Goal: Information Seeking & Learning: Learn about a topic

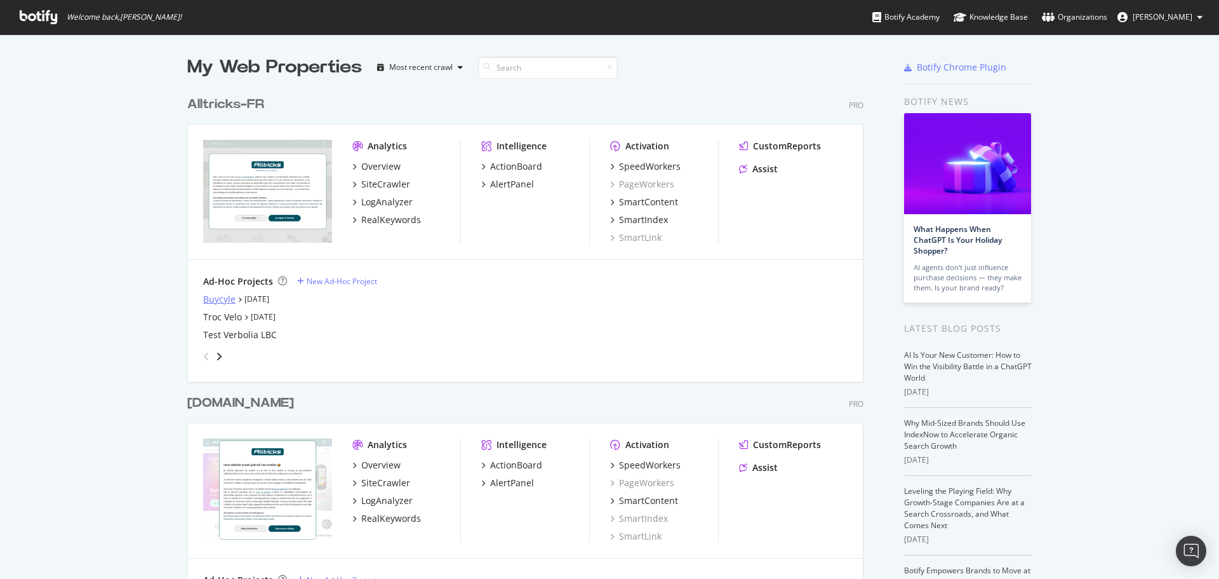
click at [210, 297] on div "Buycyle" at bounding box center [219, 299] width 32 height 13
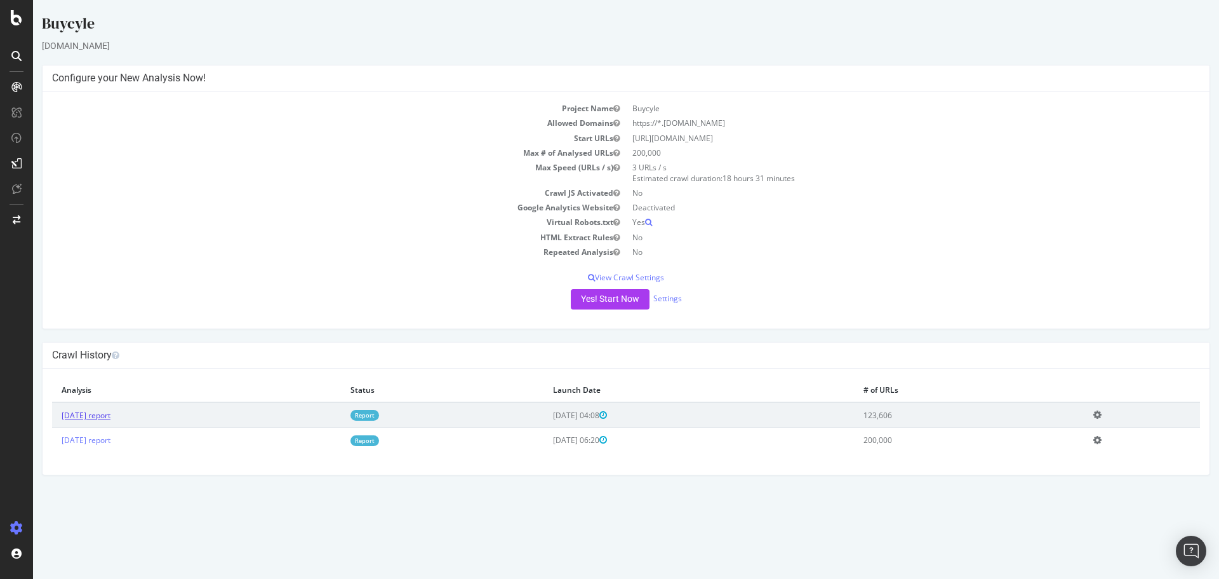
click at [104, 417] on link "[DATE] report" at bounding box center [86, 415] width 49 height 11
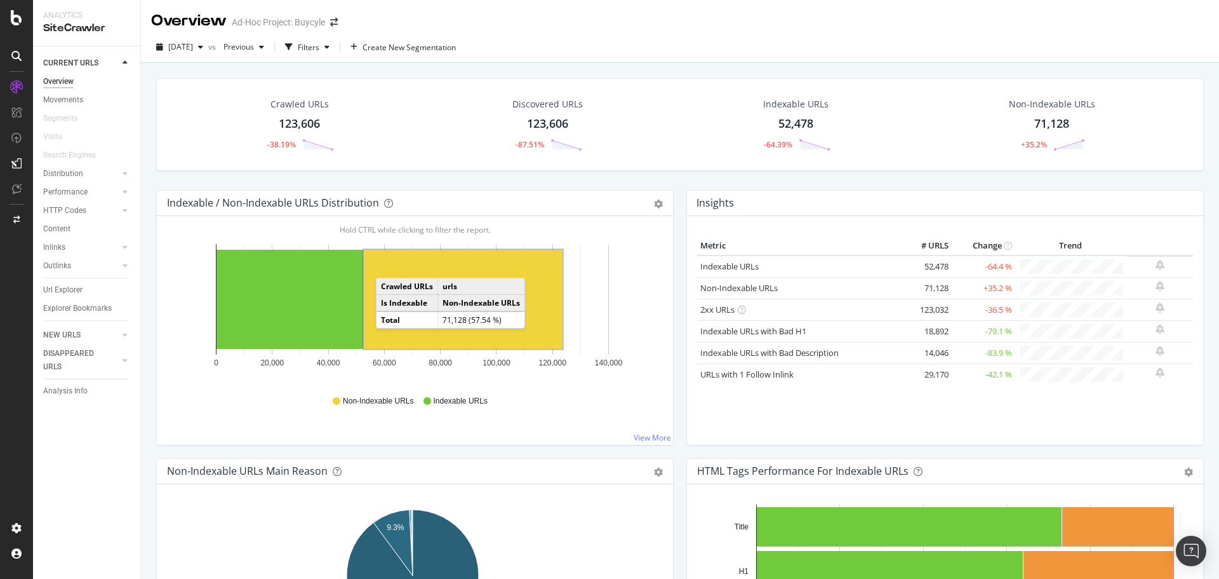
click at [389, 265] on rect "A chart." at bounding box center [463, 299] width 199 height 99
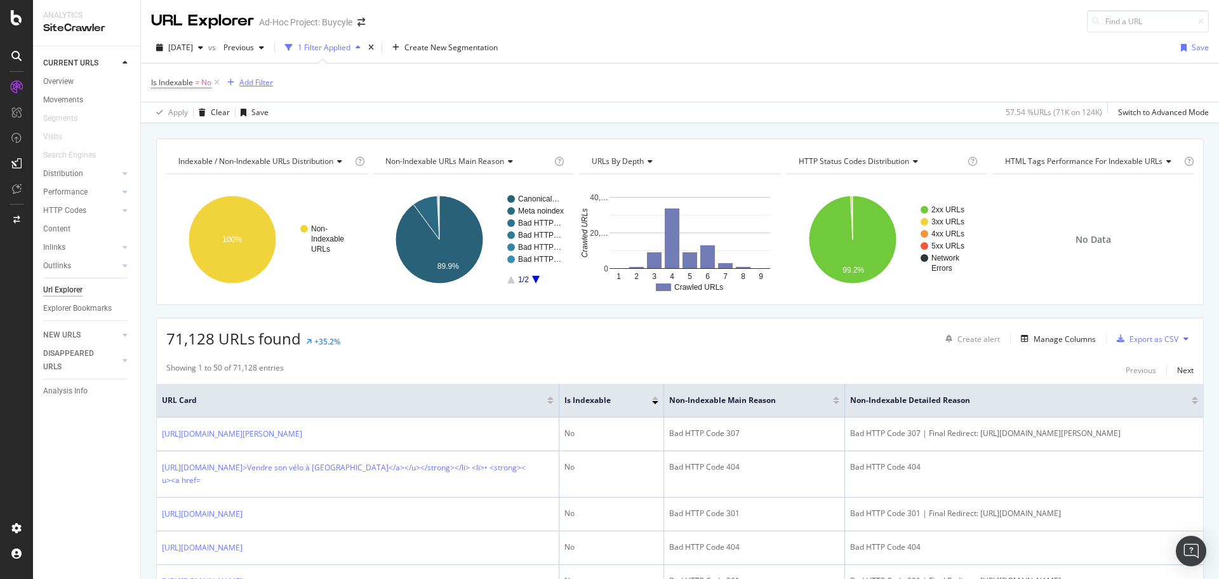
click at [245, 86] on div "Add Filter" at bounding box center [256, 82] width 34 height 11
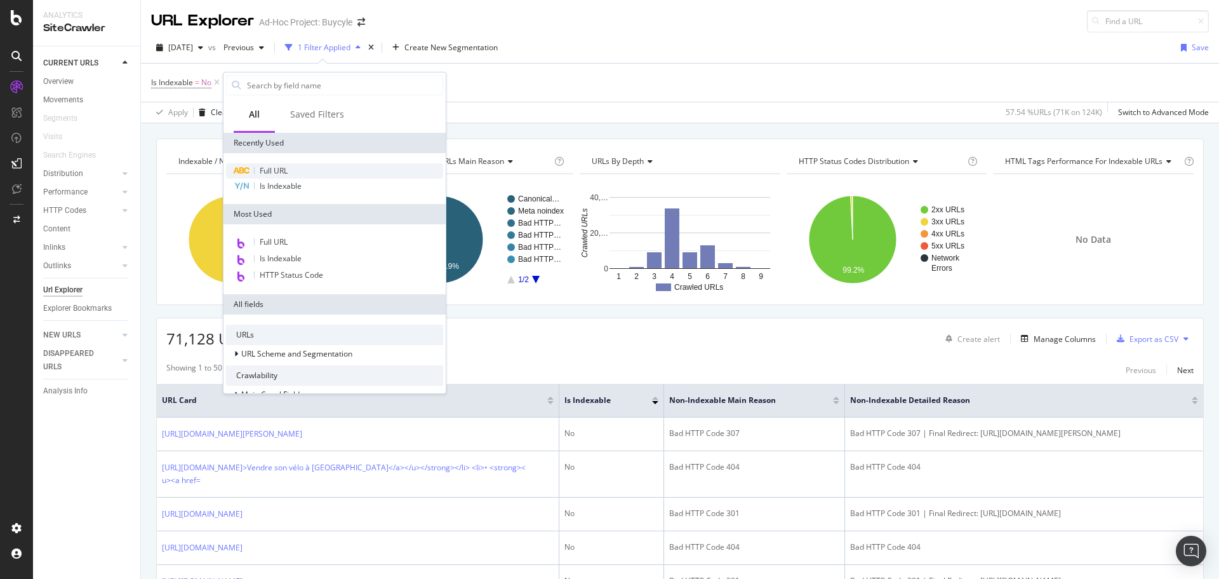
click at [260, 164] on div "Full URL" at bounding box center [334, 170] width 217 height 15
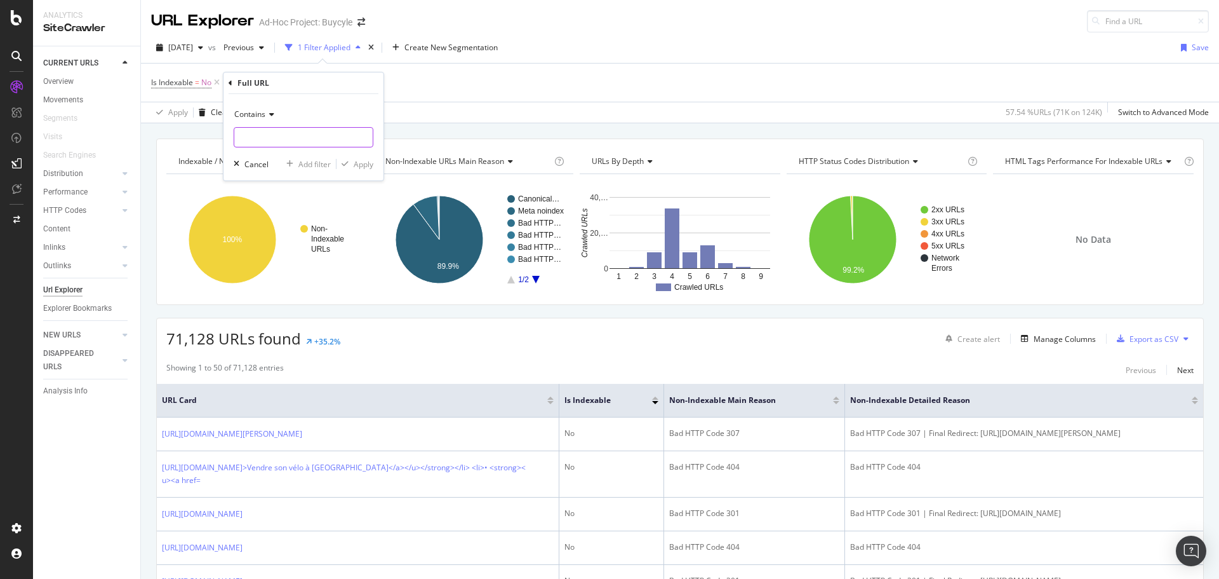
click at [262, 134] on input "text" at bounding box center [303, 137] width 138 height 20
click at [258, 110] on span "Contains" at bounding box center [249, 114] width 31 height 11
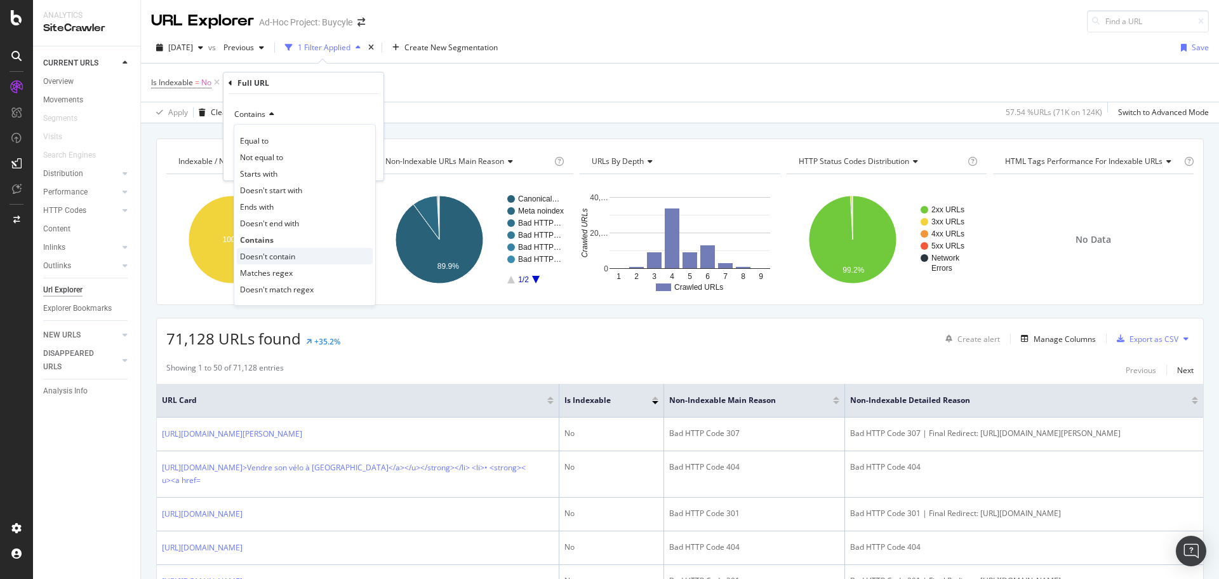
click at [278, 253] on span "Doesn't contain" at bounding box center [267, 256] width 55 height 11
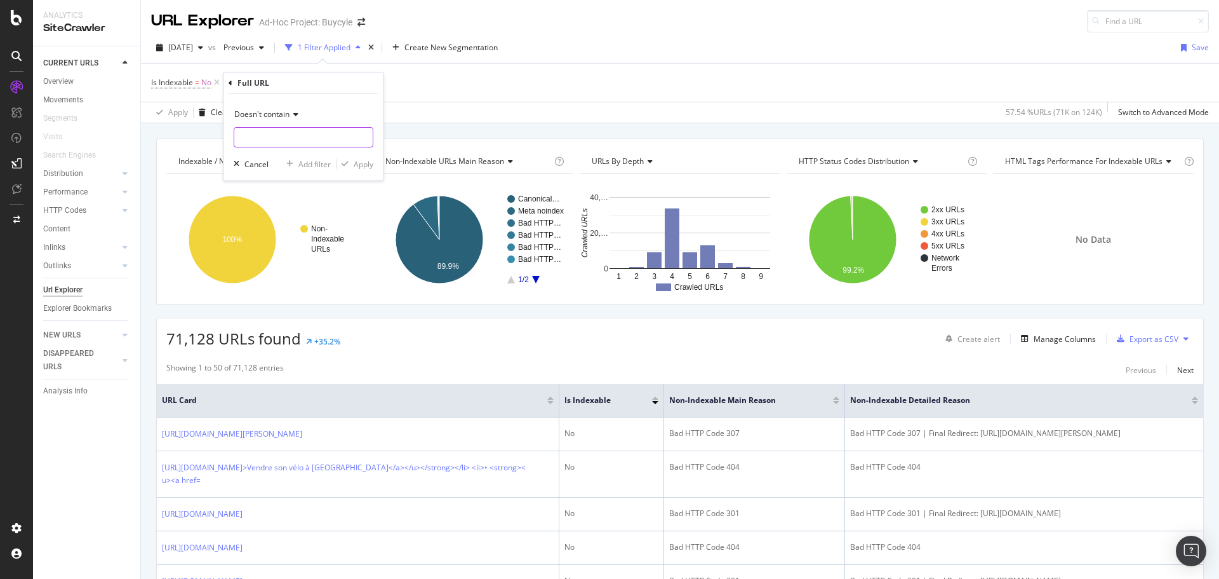
click at [261, 139] on input "text" at bounding box center [303, 137] width 138 height 20
type input "product/"
click at [365, 164] on div "Apply" at bounding box center [364, 164] width 20 height 11
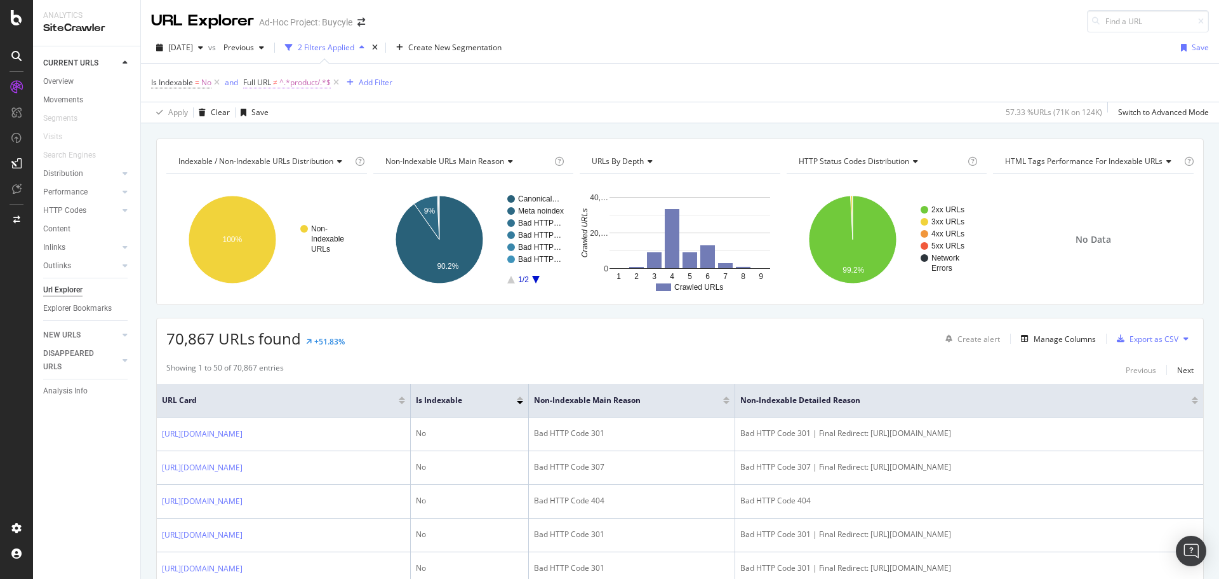
click at [283, 89] on span "^.*product/.*$" at bounding box center [304, 83] width 51 height 18
click at [283, 110] on span "Doesn't contain" at bounding box center [283, 112] width 55 height 11
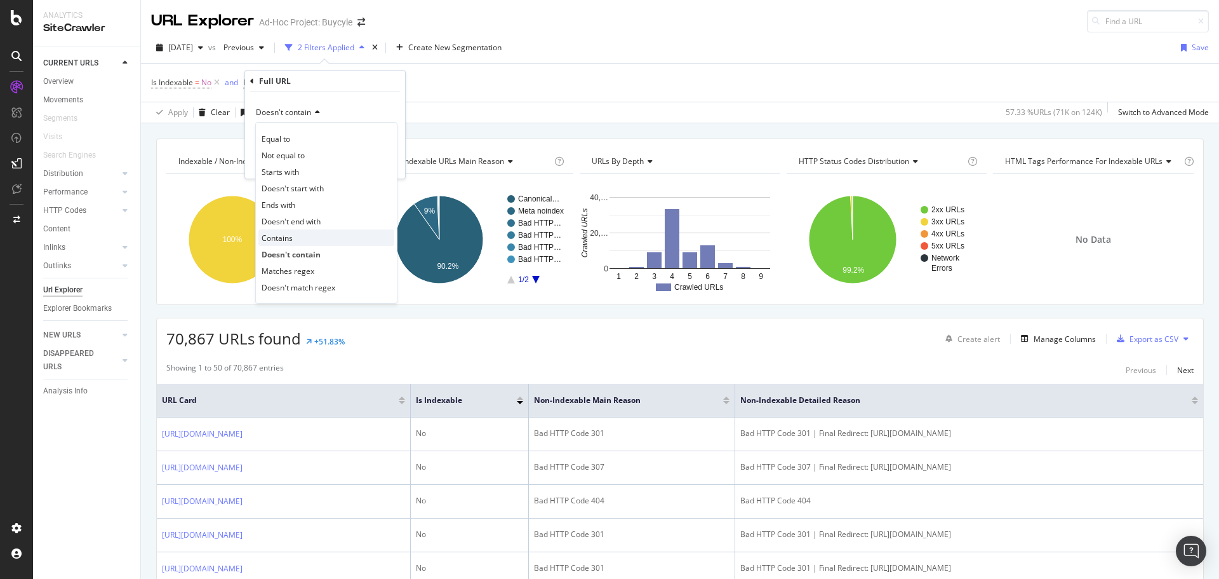
click at [296, 242] on div "Contains" at bounding box center [326, 237] width 136 height 17
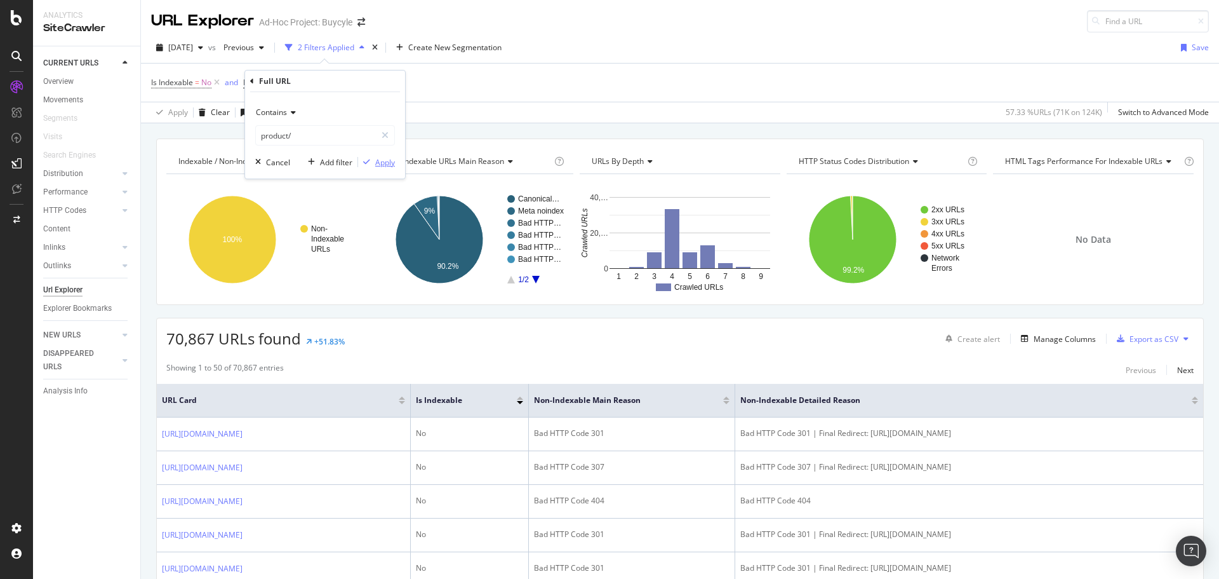
click at [380, 166] on div "Apply" at bounding box center [385, 162] width 20 height 11
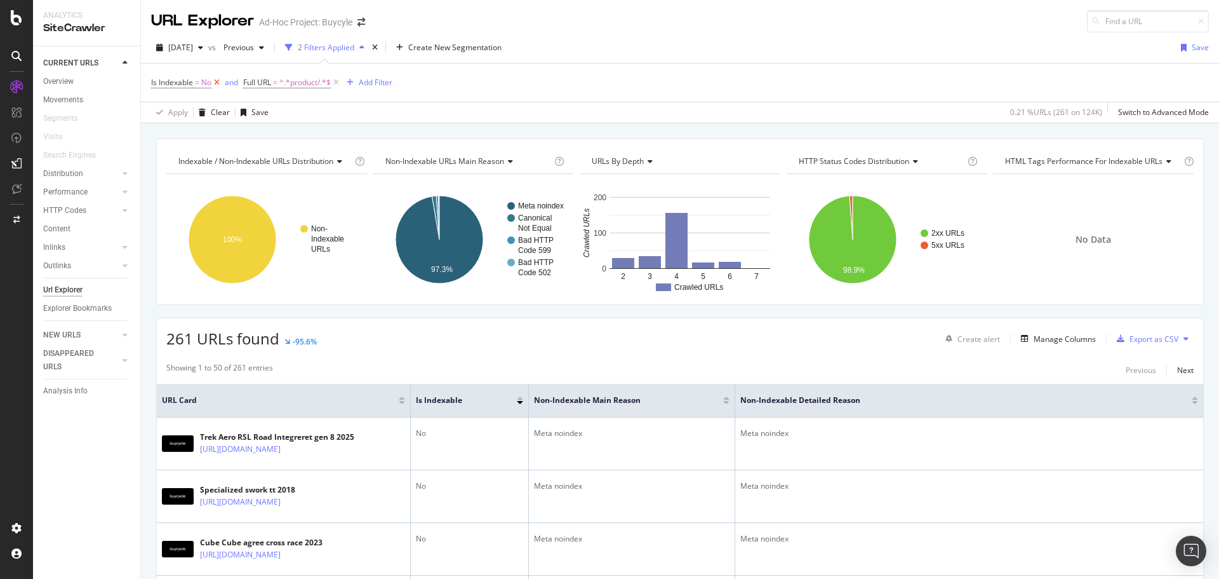
click at [217, 77] on icon at bounding box center [216, 82] width 11 height 13
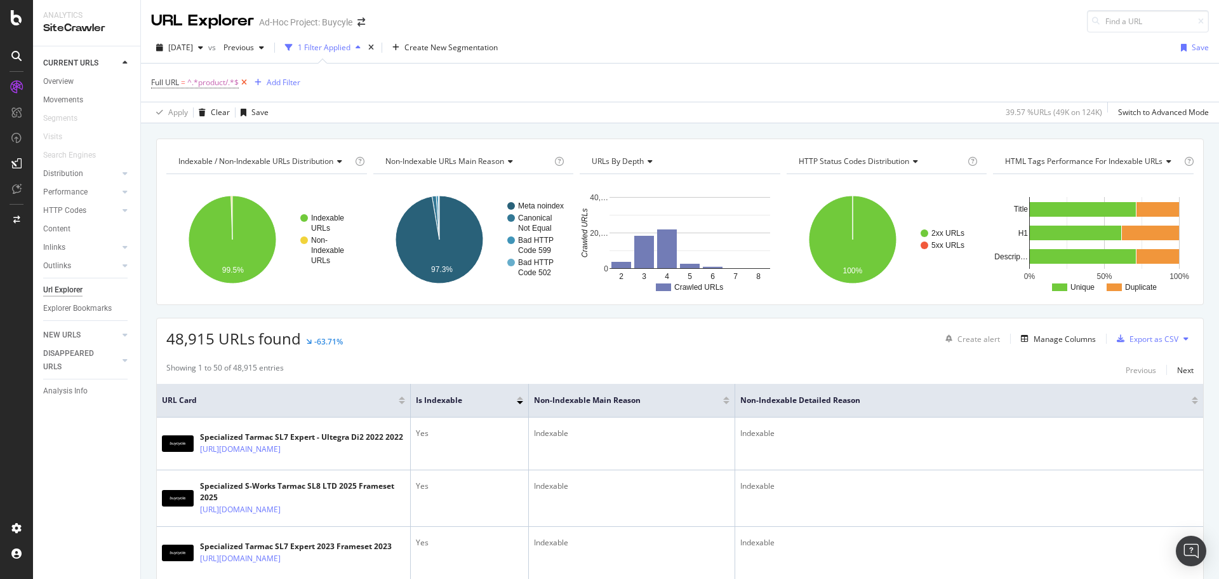
click at [248, 83] on icon at bounding box center [244, 82] width 11 height 13
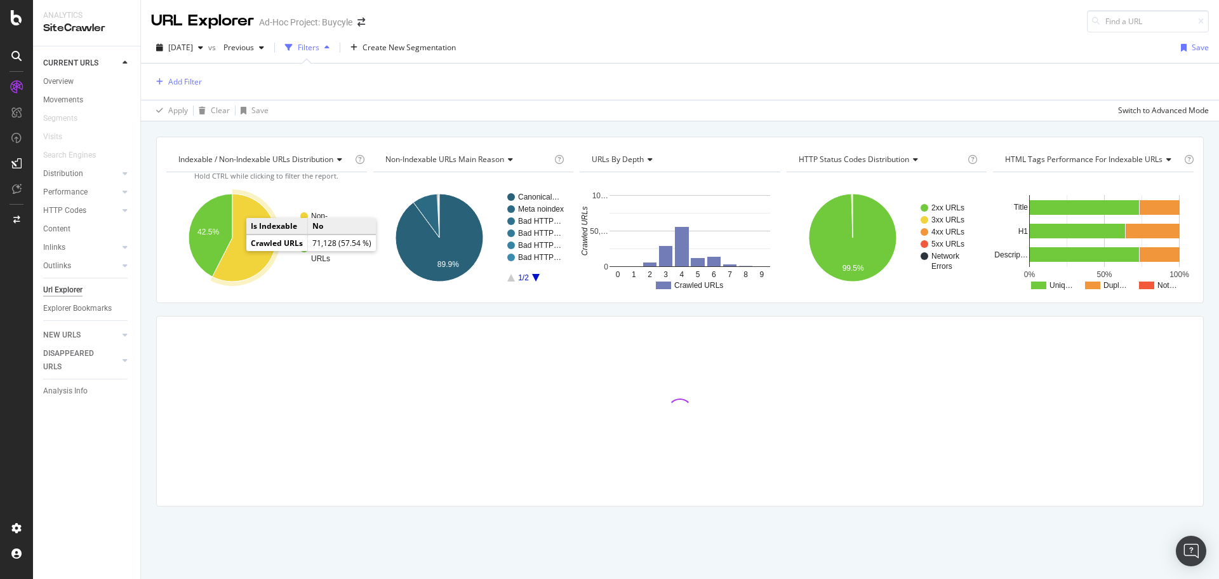
click at [252, 252] on icon "A chart." at bounding box center [245, 238] width 64 height 88
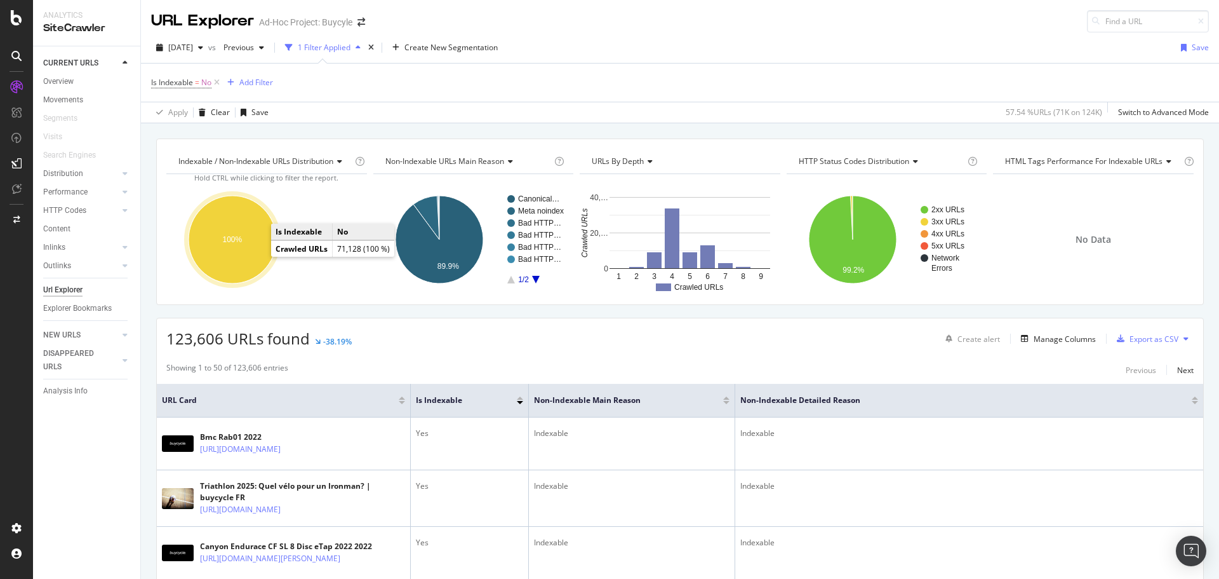
click at [258, 255] on ellipse "A chart." at bounding box center [233, 240] width 88 height 88
click at [220, 83] on icon at bounding box center [216, 82] width 11 height 13
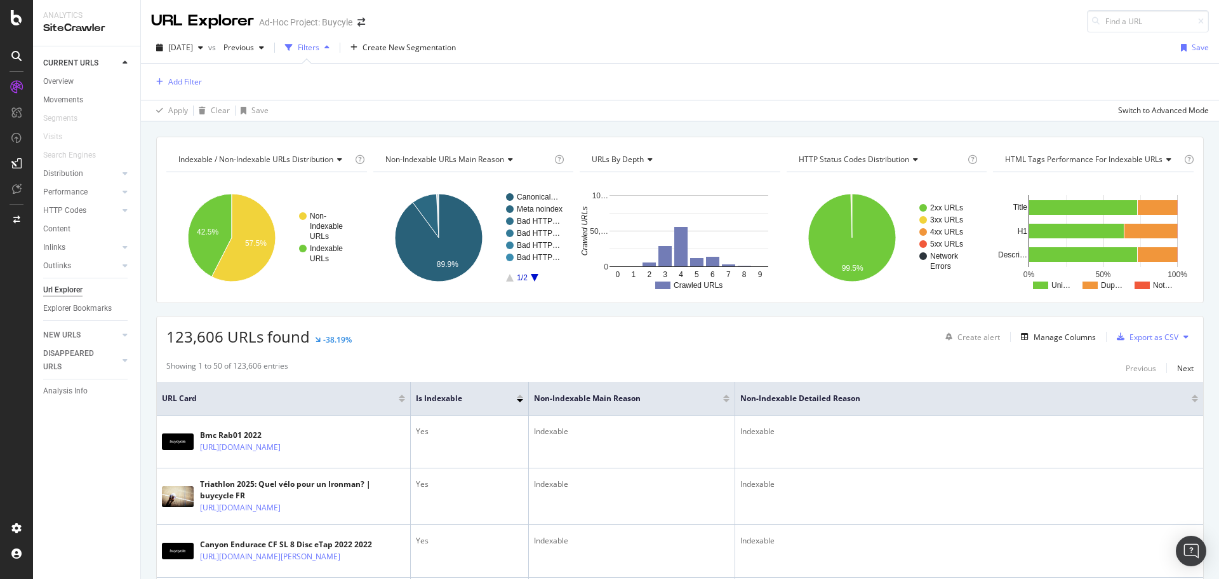
click at [78, 285] on div "Url Explorer" at bounding box center [62, 289] width 39 height 13
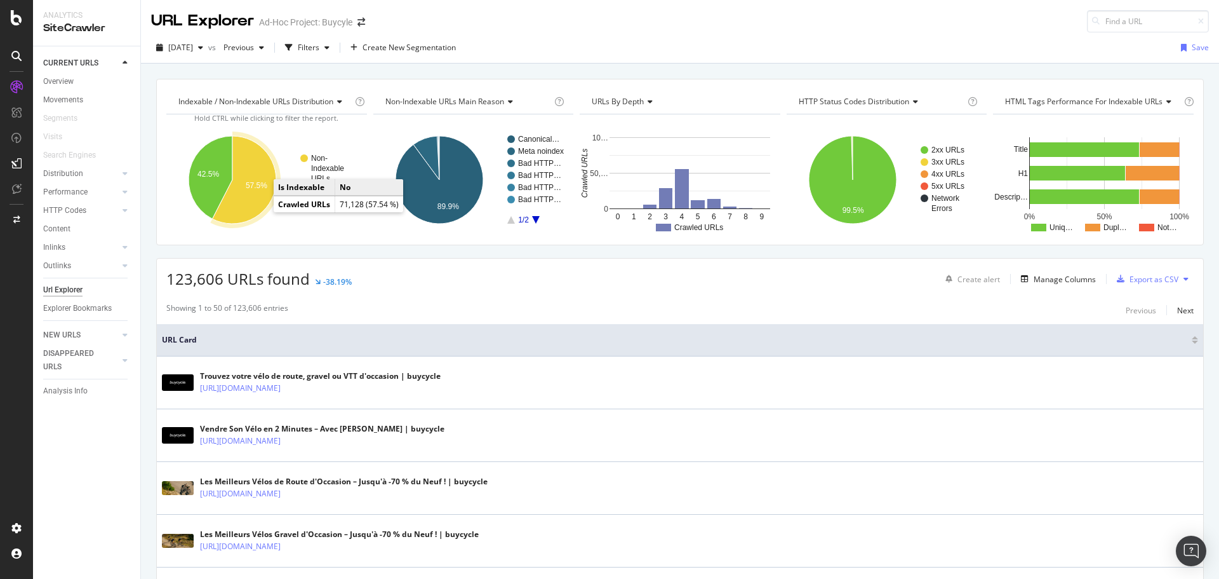
click at [258, 203] on icon "A chart." at bounding box center [245, 180] width 64 height 88
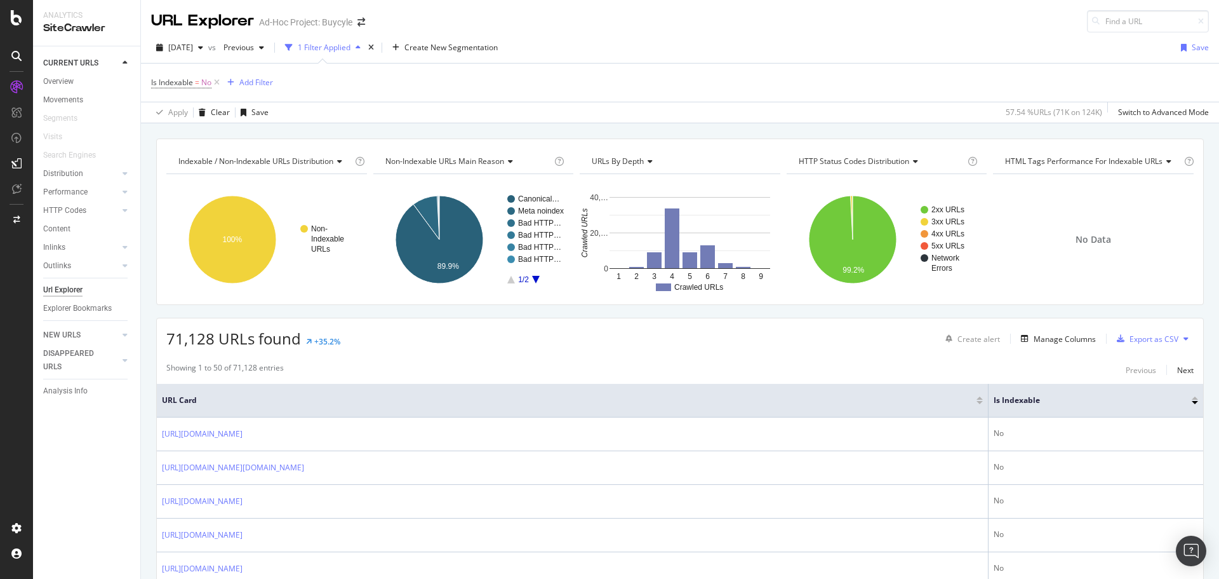
click at [76, 289] on div "Url Explorer" at bounding box center [62, 289] width 39 height 13
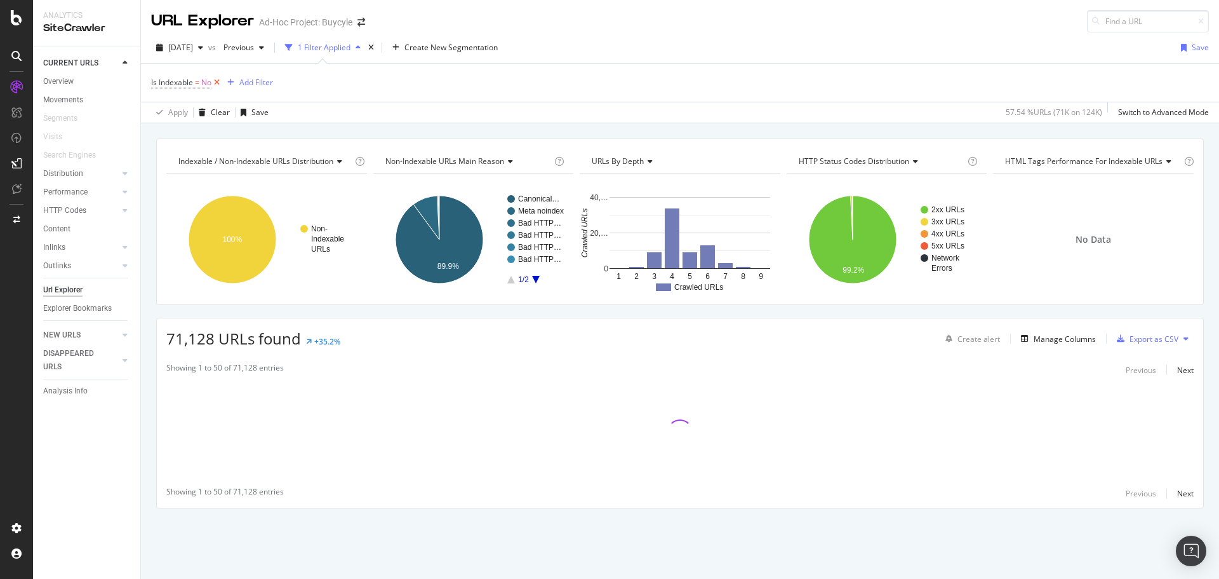
click at [218, 81] on icon at bounding box center [216, 82] width 11 height 13
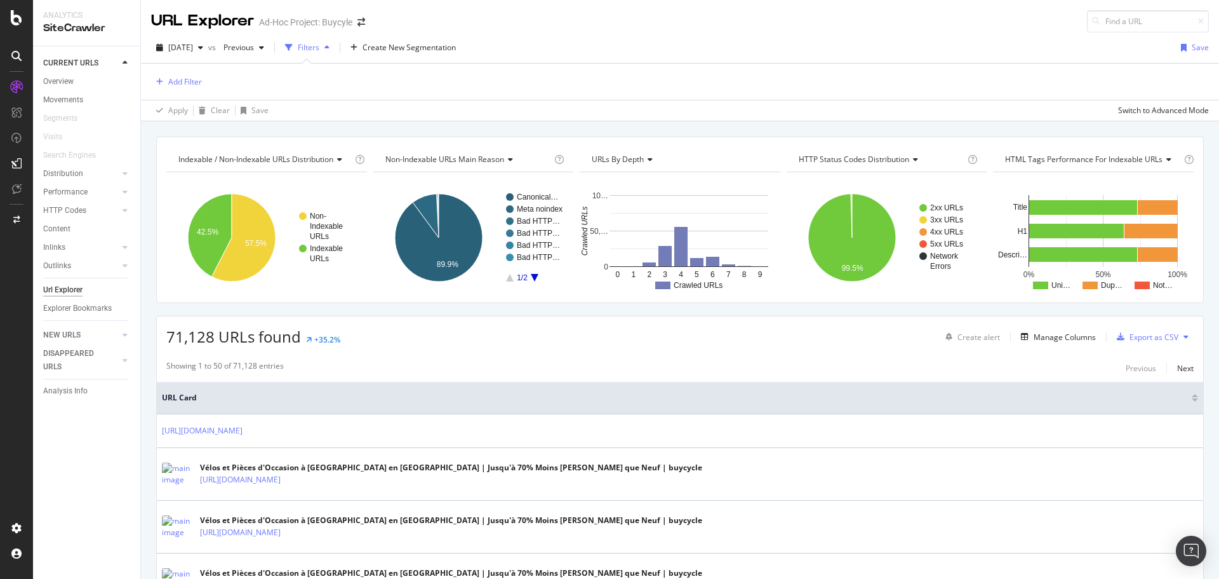
click at [203, 81] on div "Add Filter" at bounding box center [680, 82] width 1058 height 36
click at [194, 83] on div "Add Filter" at bounding box center [185, 81] width 34 height 11
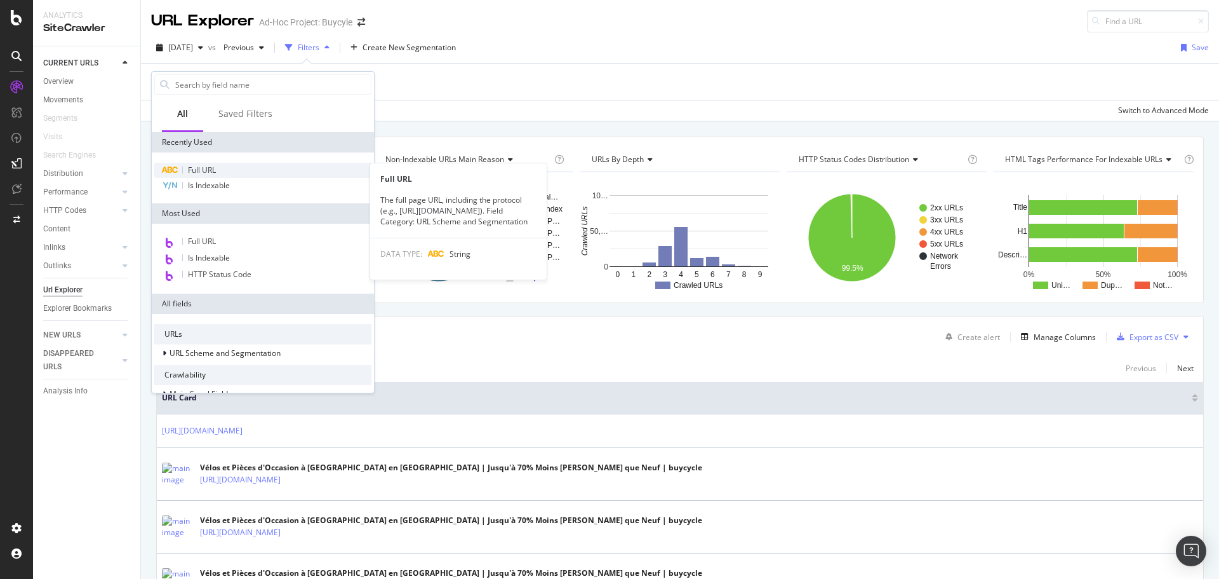
click at [216, 171] on span "Full URL" at bounding box center [202, 169] width 28 height 11
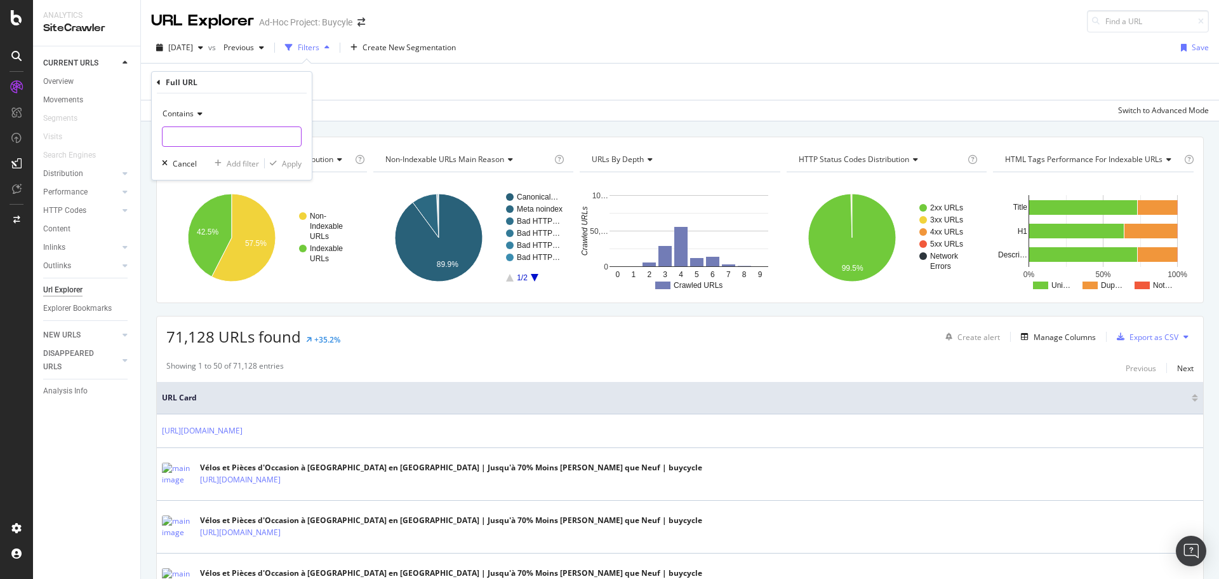
click at [224, 134] on input "text" at bounding box center [232, 136] width 138 height 20
paste input "/seller-profile/"
type input "/seller-profile/"
click at [288, 165] on div "Apply" at bounding box center [292, 163] width 20 height 11
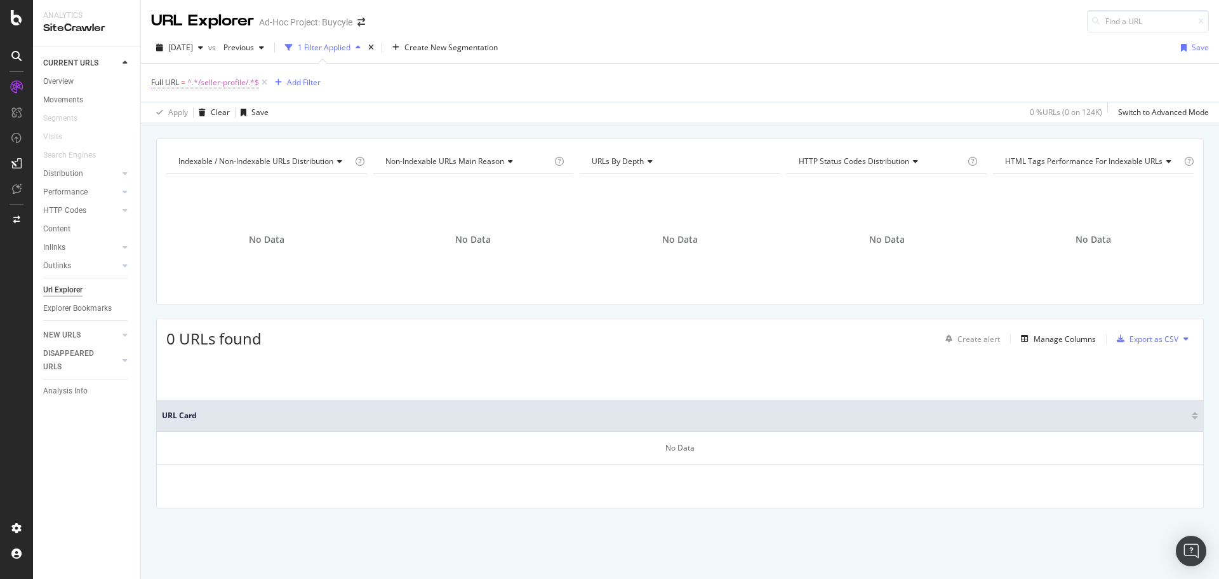
click at [220, 88] on span "^.*/seller-profile/.*$" at bounding box center [223, 83] width 72 height 18
click at [198, 116] on icon at bounding box center [198, 113] width 9 height 8
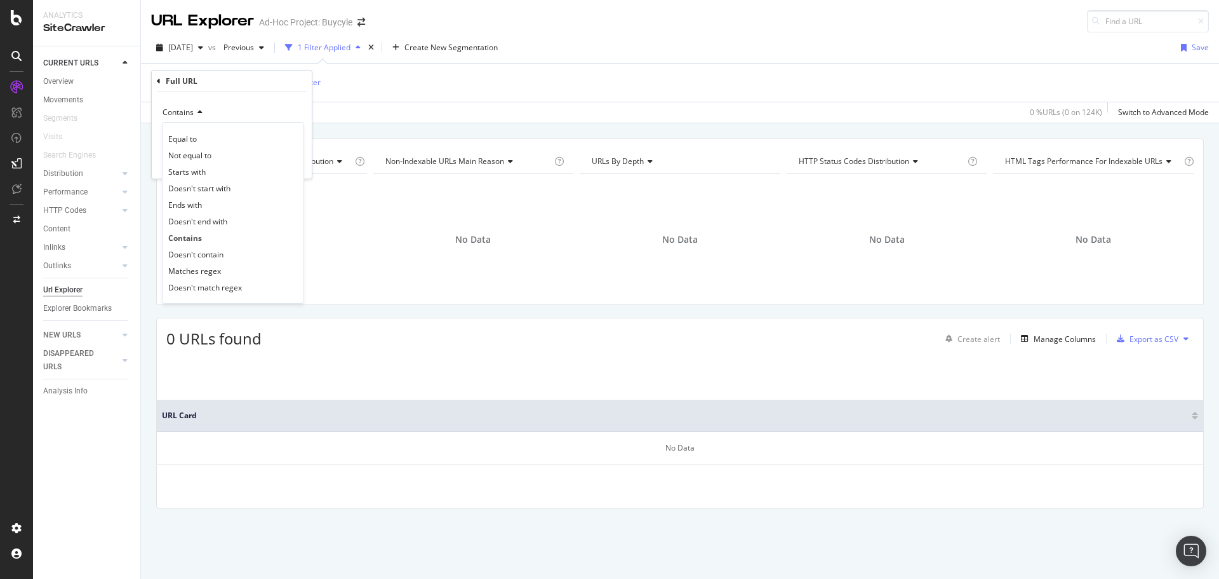
click at [285, 110] on div "Contains" at bounding box center [232, 112] width 140 height 20
click at [52, 286] on div "Url Explorer" at bounding box center [62, 289] width 39 height 13
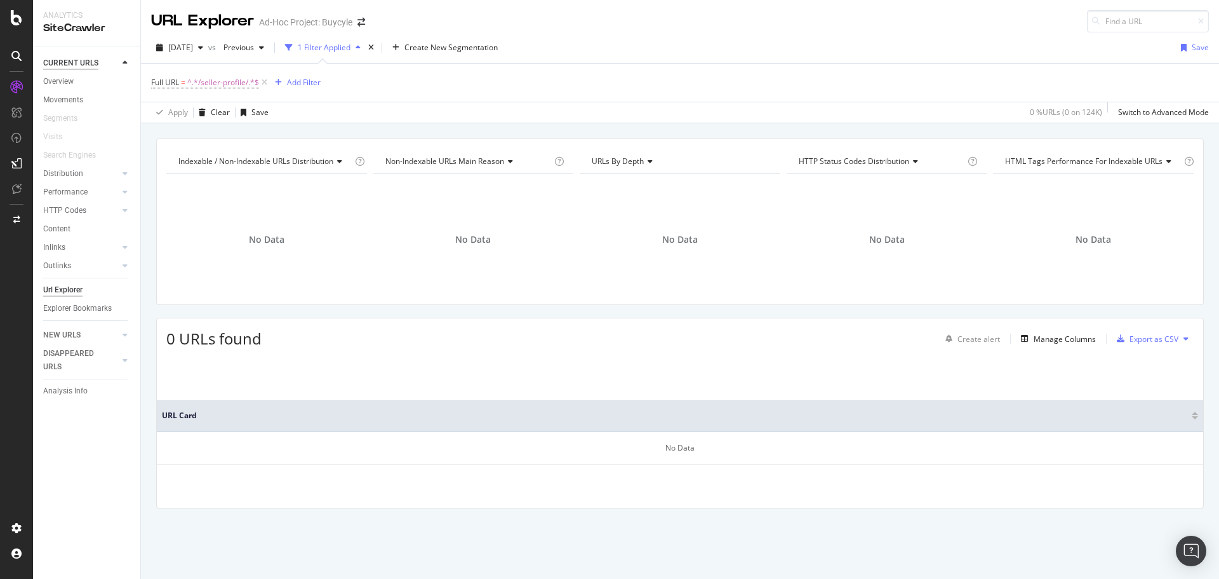
click at [77, 64] on div "CURRENT URLS" at bounding box center [70, 63] width 55 height 13
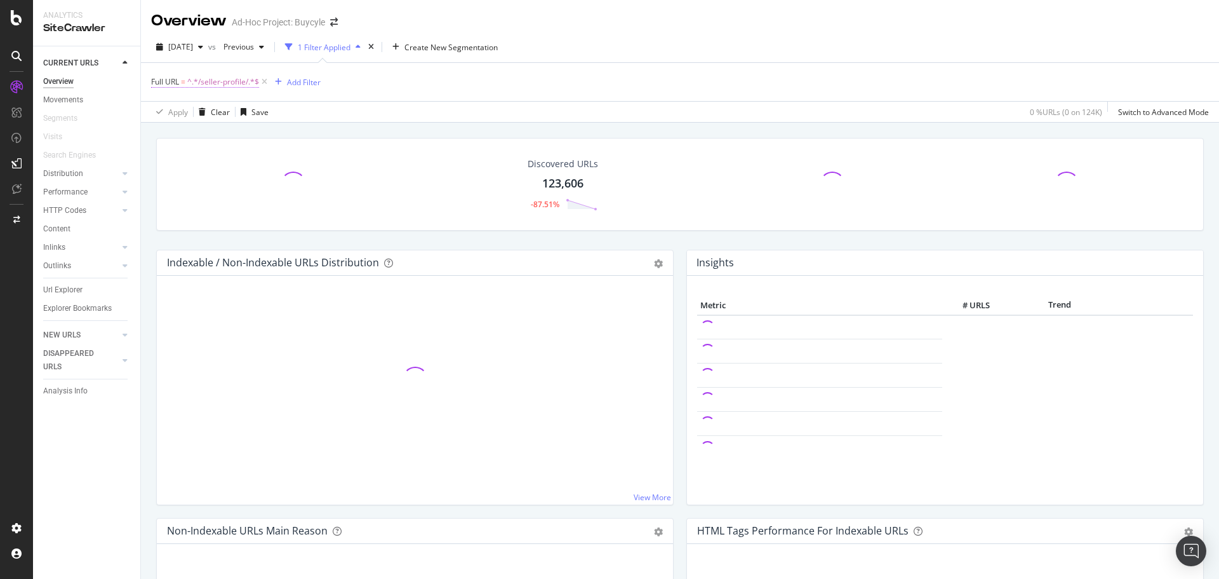
click at [225, 86] on span "^.*/seller-profile/.*$" at bounding box center [223, 82] width 72 height 18
click at [168, 134] on input "/seller-profile/" at bounding box center [223, 134] width 120 height 20
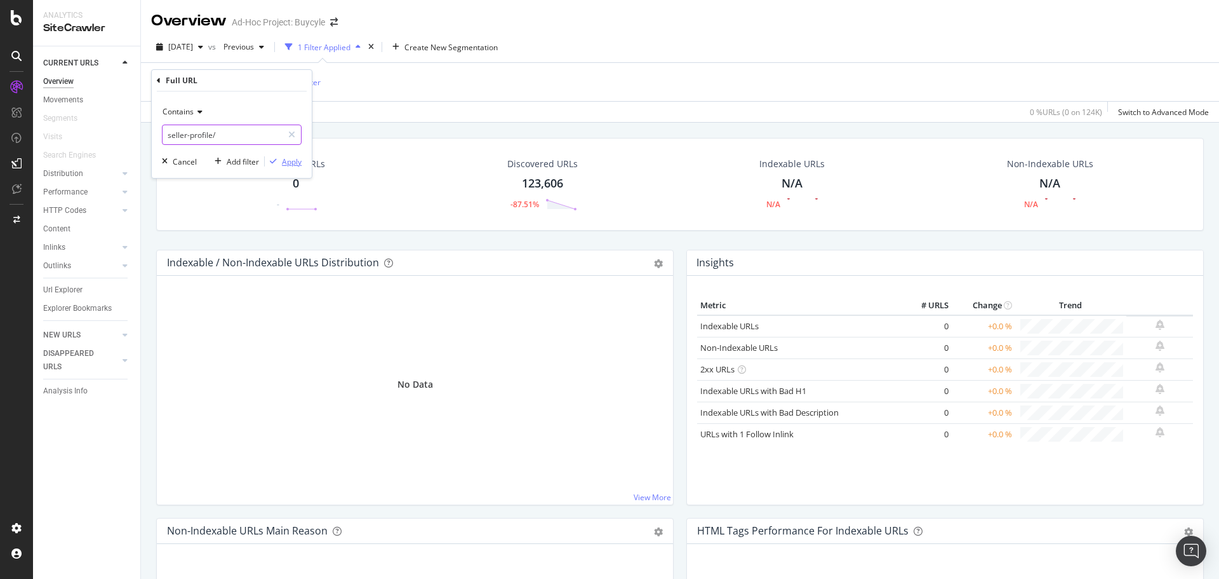
type input "seller-profile/"
click at [278, 158] on div "button" at bounding box center [273, 162] width 17 height 8
click at [50, 286] on div "Url Explorer" at bounding box center [62, 289] width 39 height 13
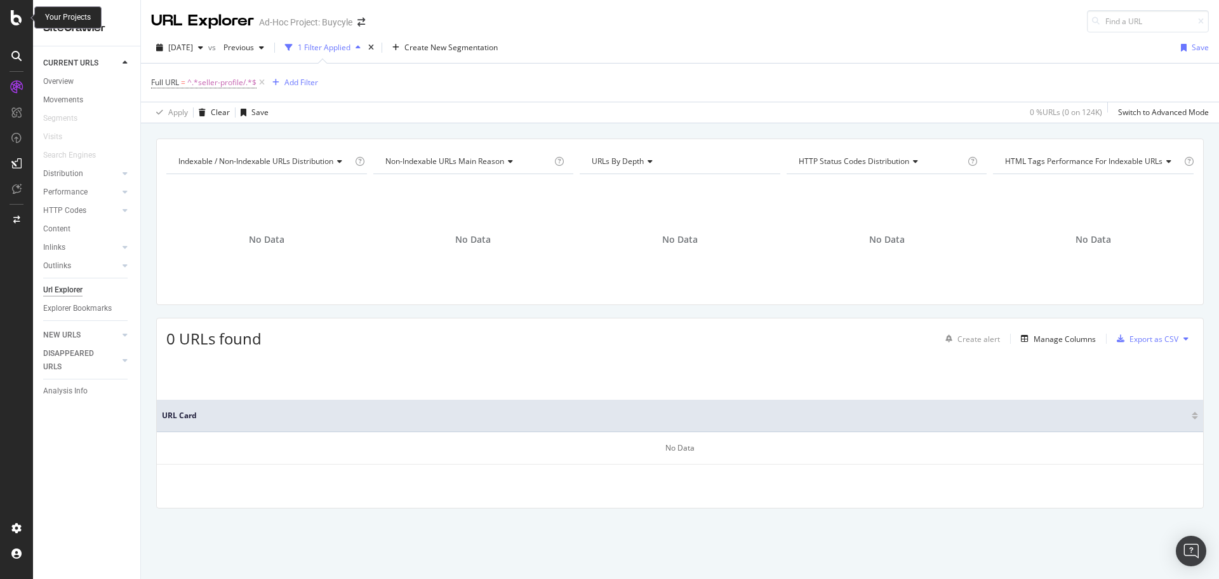
click at [16, 17] on icon at bounding box center [16, 17] width 11 height 15
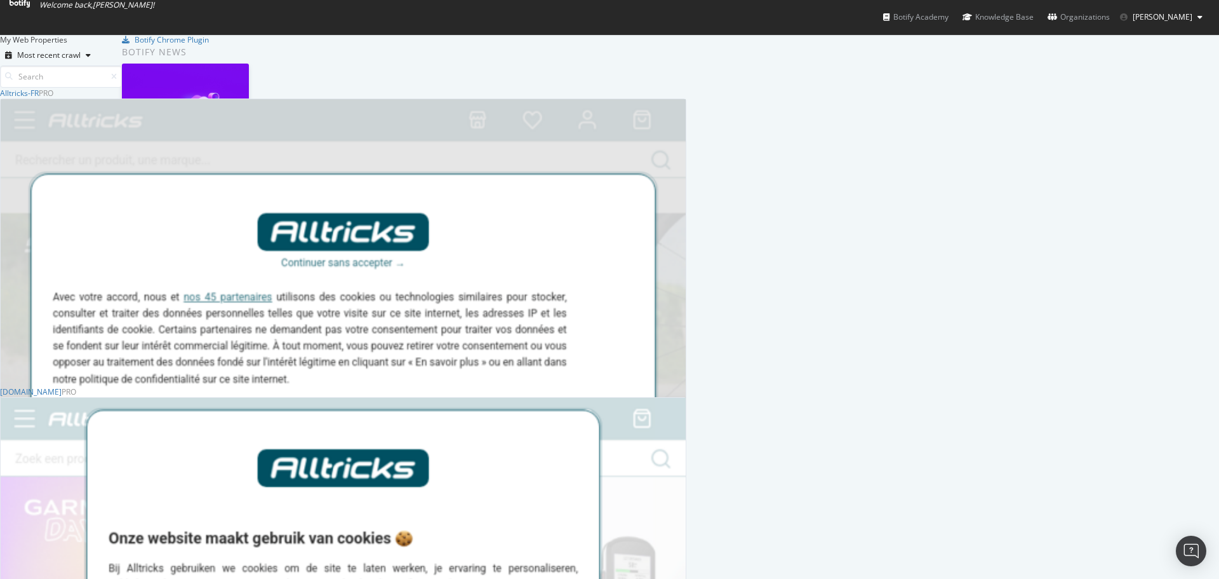
scroll to position [1158, 677]
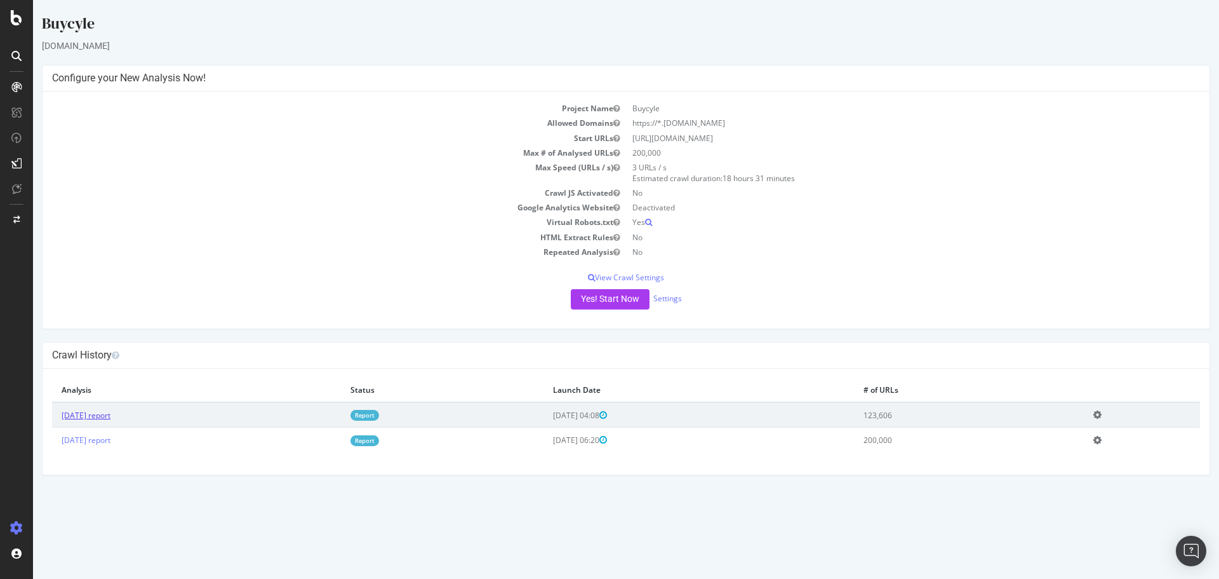
click at [111, 417] on link "2025 Aug. 18th report" at bounding box center [86, 415] width 49 height 11
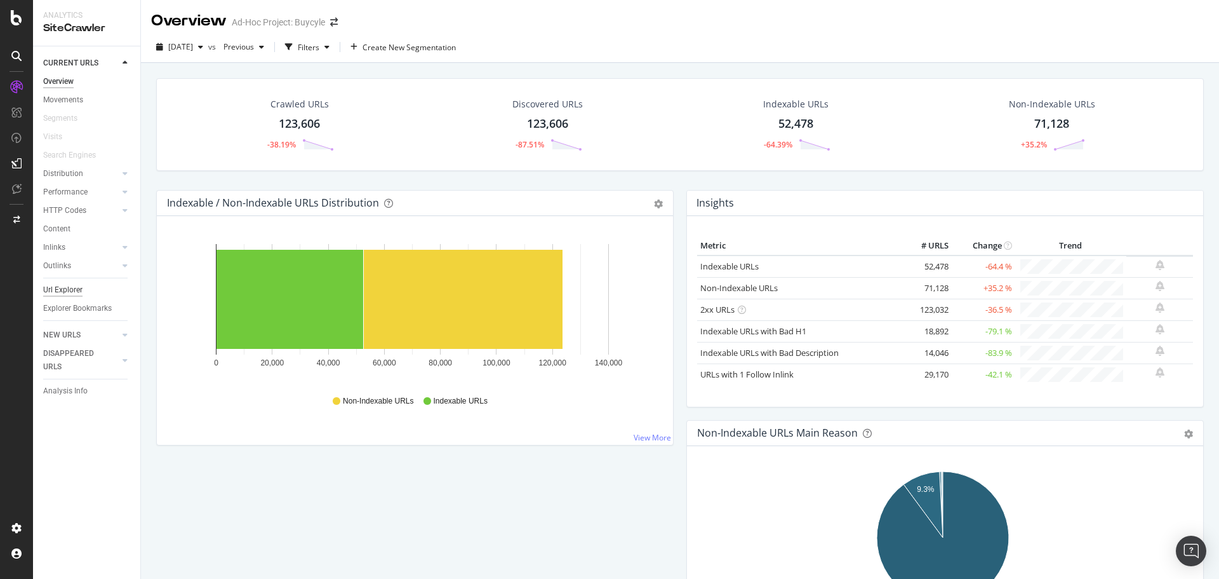
click at [72, 290] on div "Url Explorer" at bounding box center [62, 289] width 39 height 13
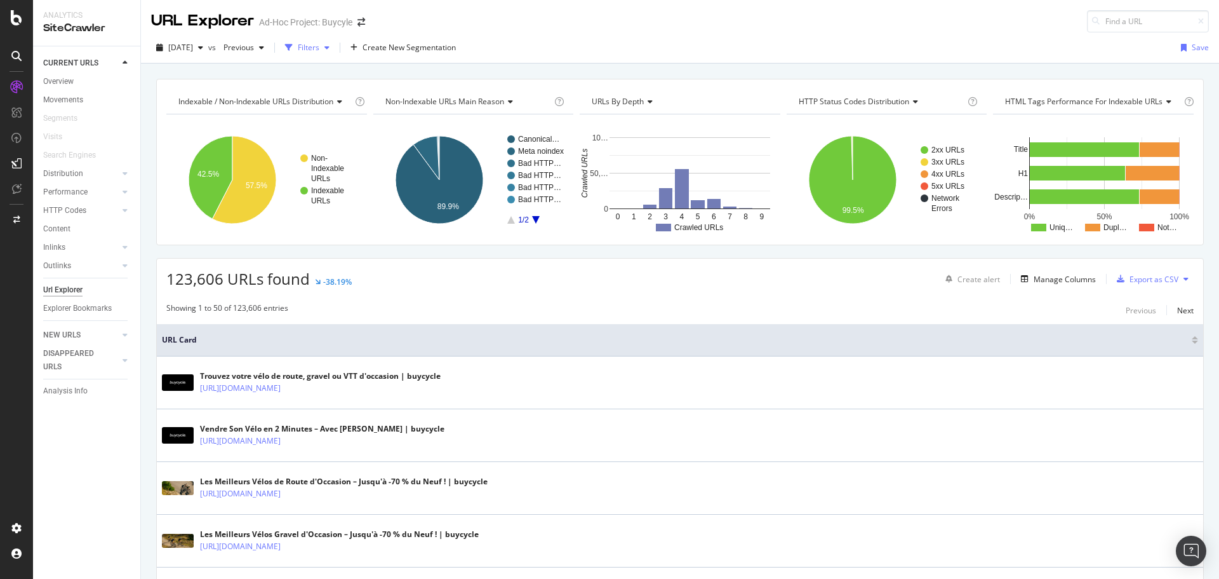
click at [330, 50] on icon "button" at bounding box center [327, 48] width 5 height 8
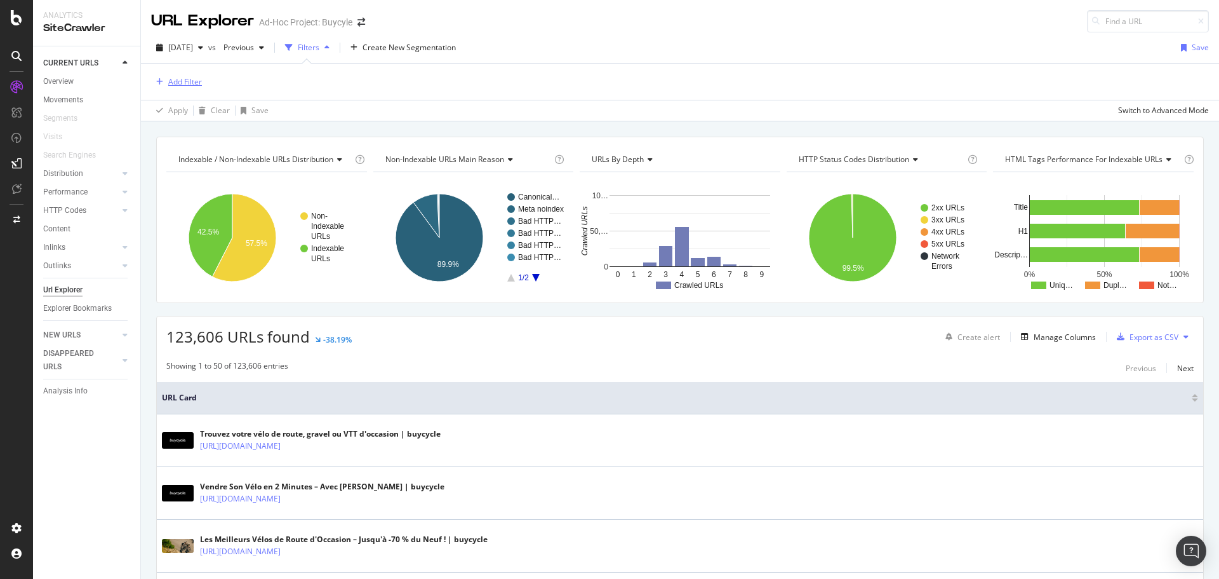
click at [176, 84] on div "Add Filter" at bounding box center [185, 81] width 34 height 11
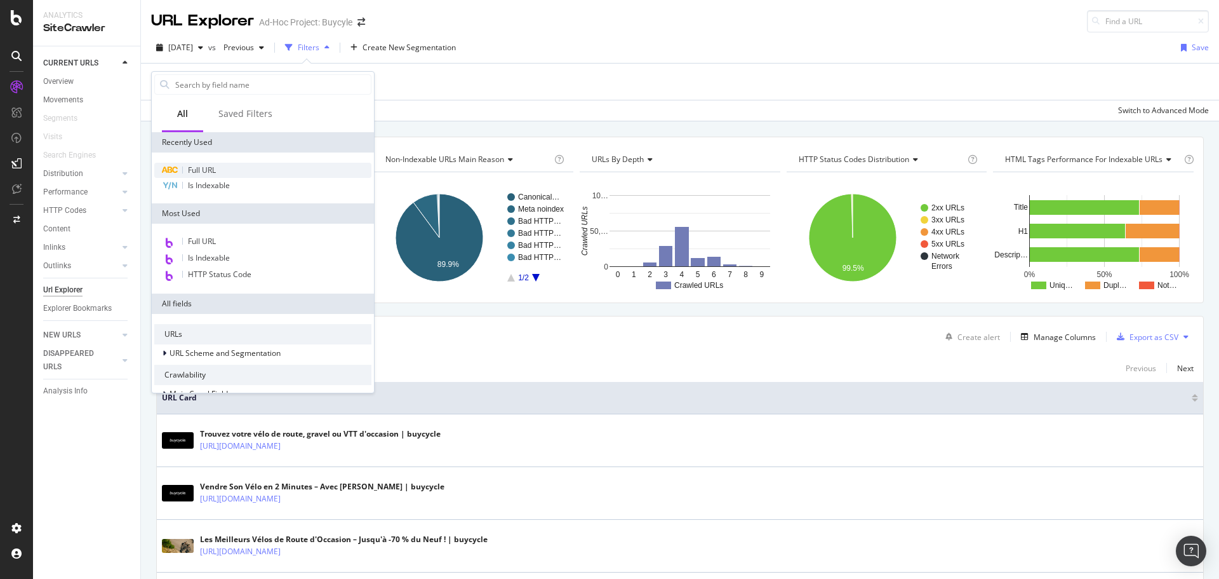
click at [204, 173] on span "Full URL" at bounding box center [202, 169] width 28 height 11
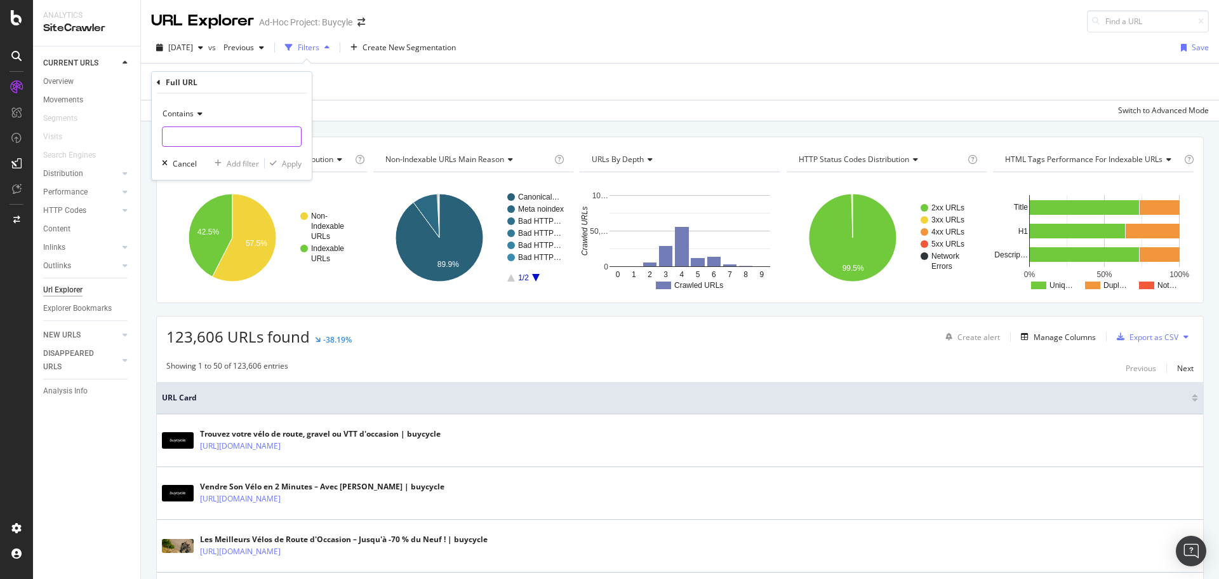
click at [202, 135] on input "text" at bounding box center [232, 136] width 138 height 20
paste input "/seller-profile/"
type input "/seller-profile/"
click at [293, 168] on div "Apply" at bounding box center [292, 163] width 20 height 11
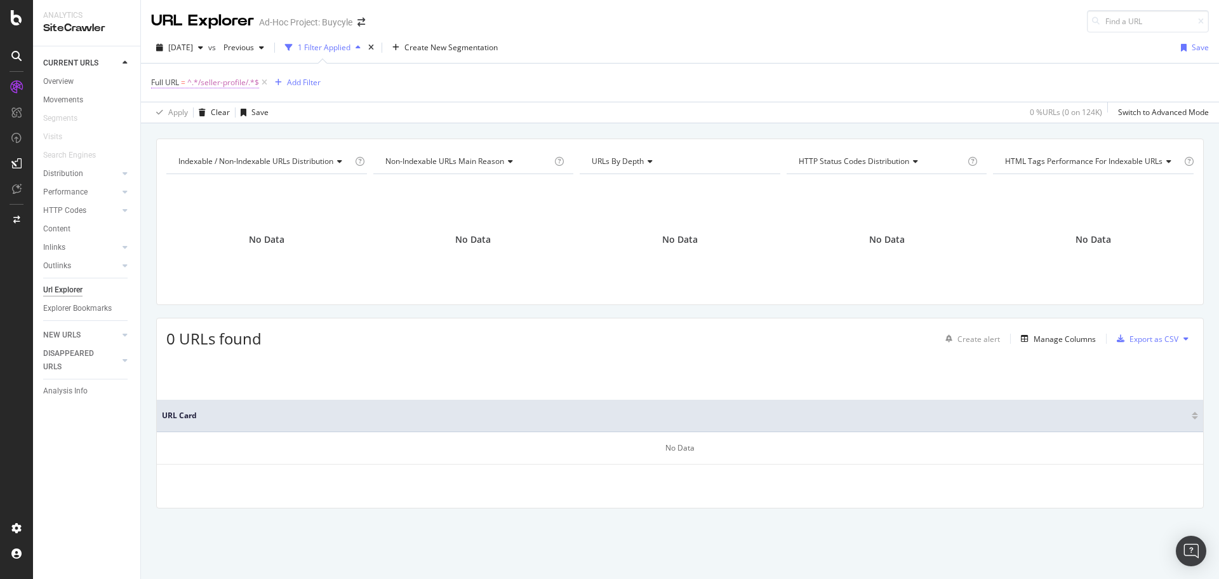
click at [223, 82] on span "^.*/seller-profile/.*$" at bounding box center [223, 83] width 72 height 18
click at [224, 131] on input "/seller-profile/" at bounding box center [223, 135] width 120 height 20
paste input "https://buycycle.com/fr-fr/product/alpine-trail-e2-2022-12661"
type input "https://buycycle.com/fr-fr/product/alpine-trail-e2-2022-12661"
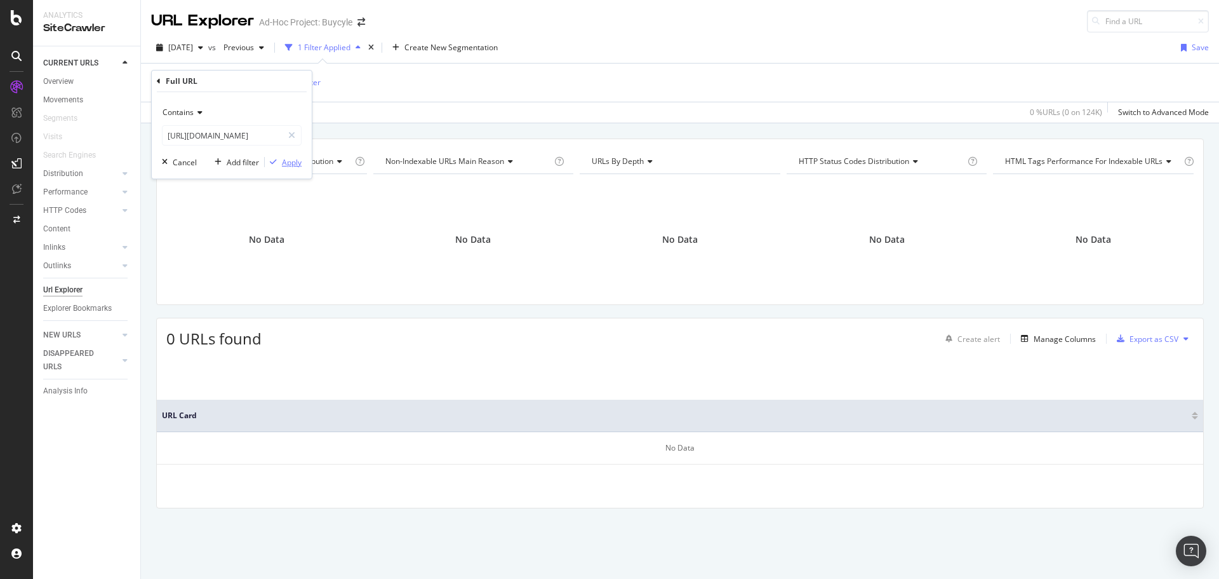
click at [297, 164] on div "Apply" at bounding box center [292, 162] width 20 height 11
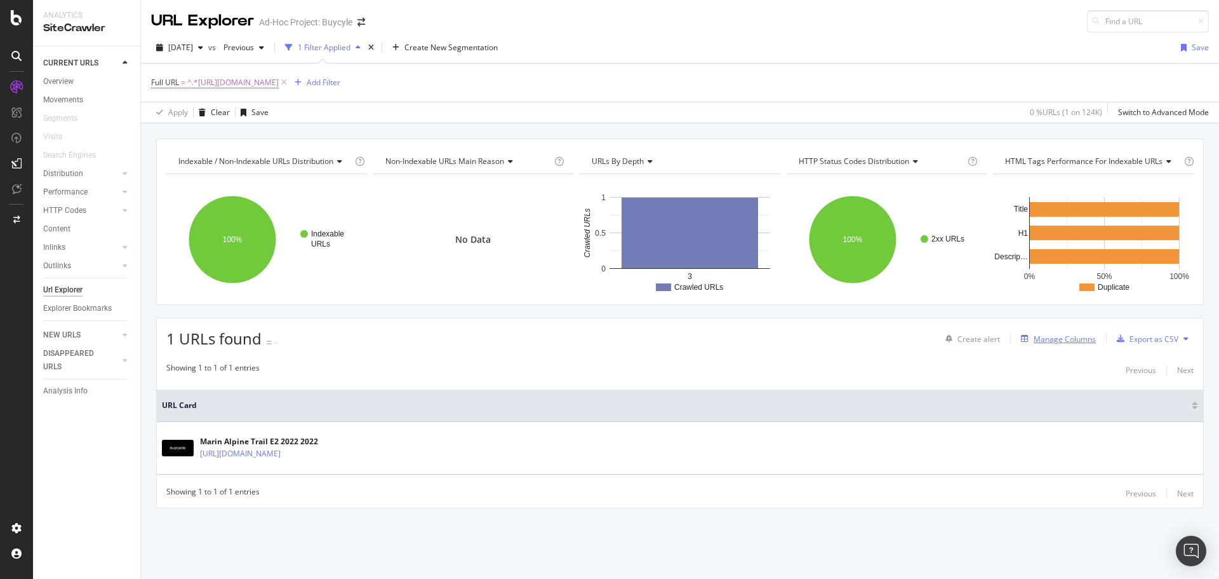
click at [1079, 346] on button "Manage Columns" at bounding box center [1056, 338] width 80 height 15
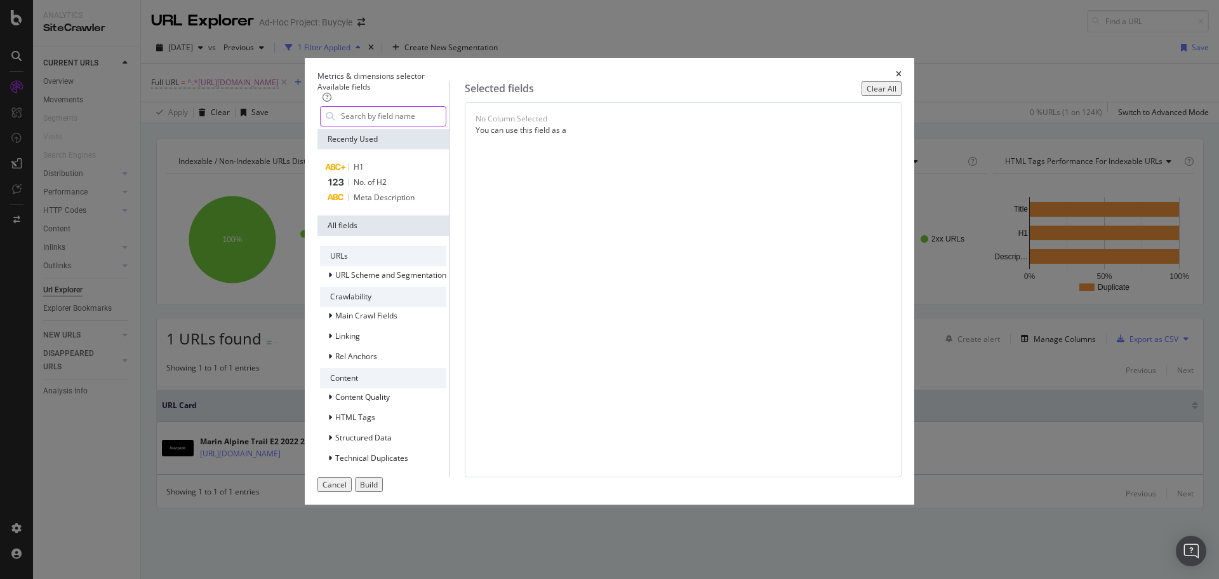
click at [413, 126] on input "modal" at bounding box center [393, 116] width 106 height 19
click at [267, 75] on div "Metrics & dimensions selector Available fields Recently Used H1 No. of H2 Meta …" at bounding box center [609, 289] width 1219 height 579
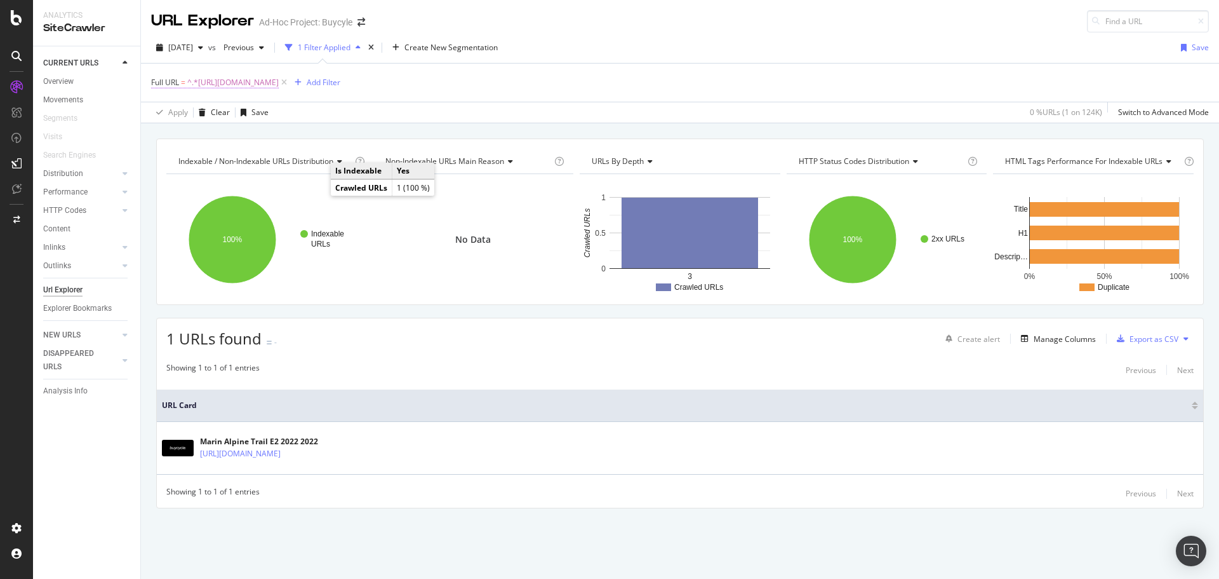
click at [279, 88] on span "^.*https://buycycle.com/fr-fr/product/alpine-trail-e2-2022-12661.*$" at bounding box center [232, 83] width 91 height 18
click at [205, 139] on input "https://buycycle.com/fr-fr/product/alpine-trail-e2-2022-12661" at bounding box center [223, 135] width 120 height 20
type input "/product/"
click at [300, 165] on div "Apply" at bounding box center [292, 162] width 20 height 11
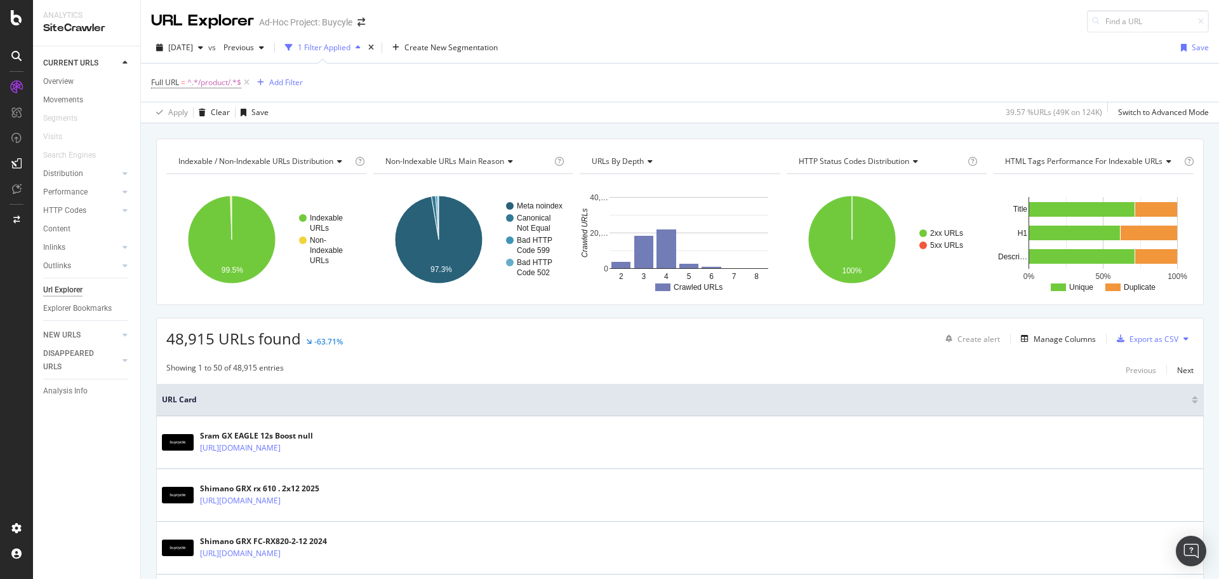
click at [1067, 347] on div "Create alert Manage Columns Export as CSV" at bounding box center [1067, 339] width 253 height 22
click at [1059, 337] on div "Manage Columns" at bounding box center [1065, 338] width 62 height 11
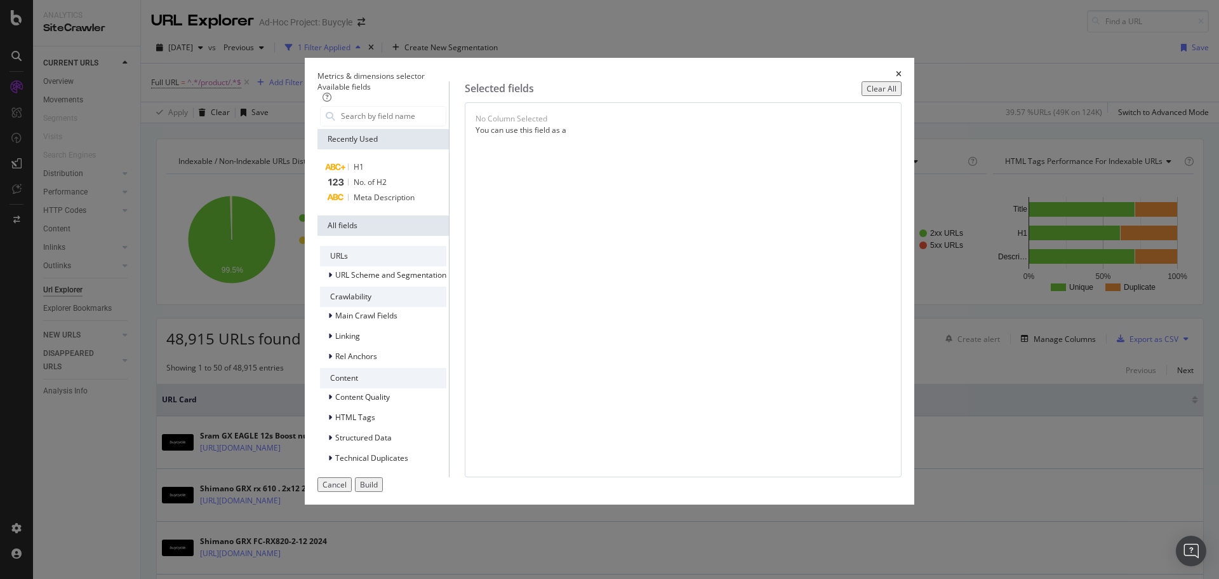
click at [238, 150] on div "Metrics & dimensions selector Available fields Recently Used H1 No. of H2 Meta …" at bounding box center [609, 289] width 1219 height 579
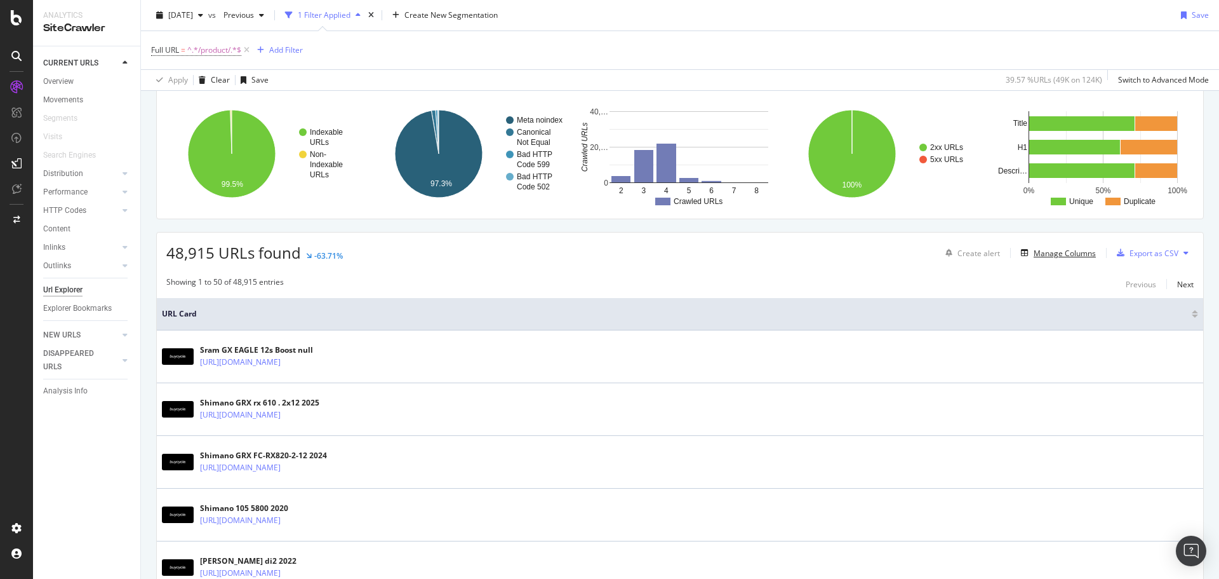
scroll to position [127, 0]
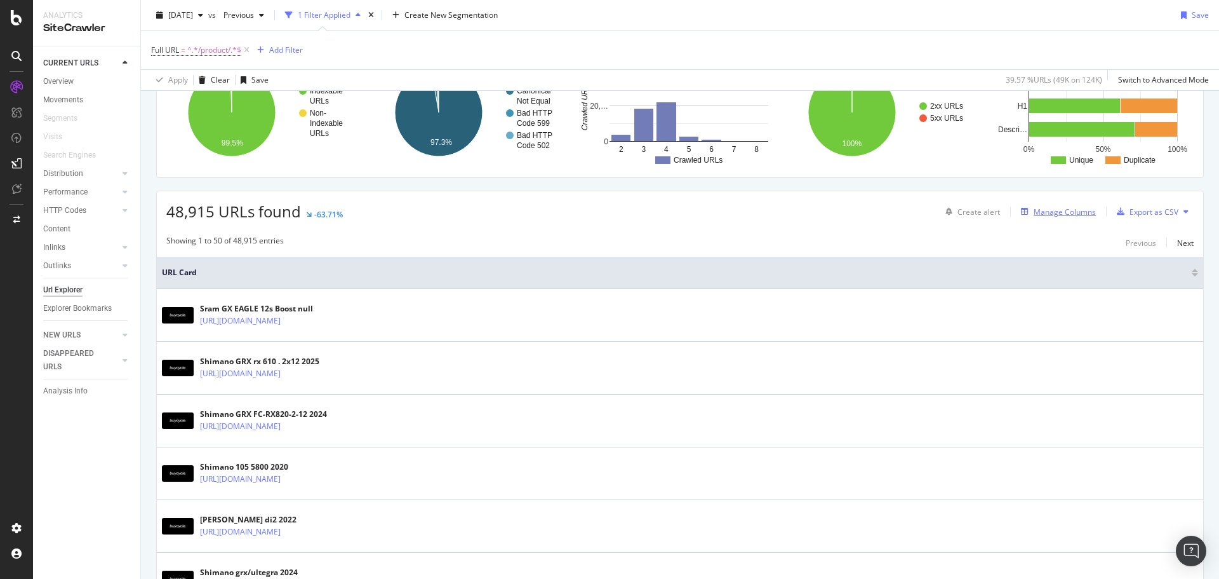
click at [1043, 214] on div "Manage Columns" at bounding box center [1065, 211] width 62 height 11
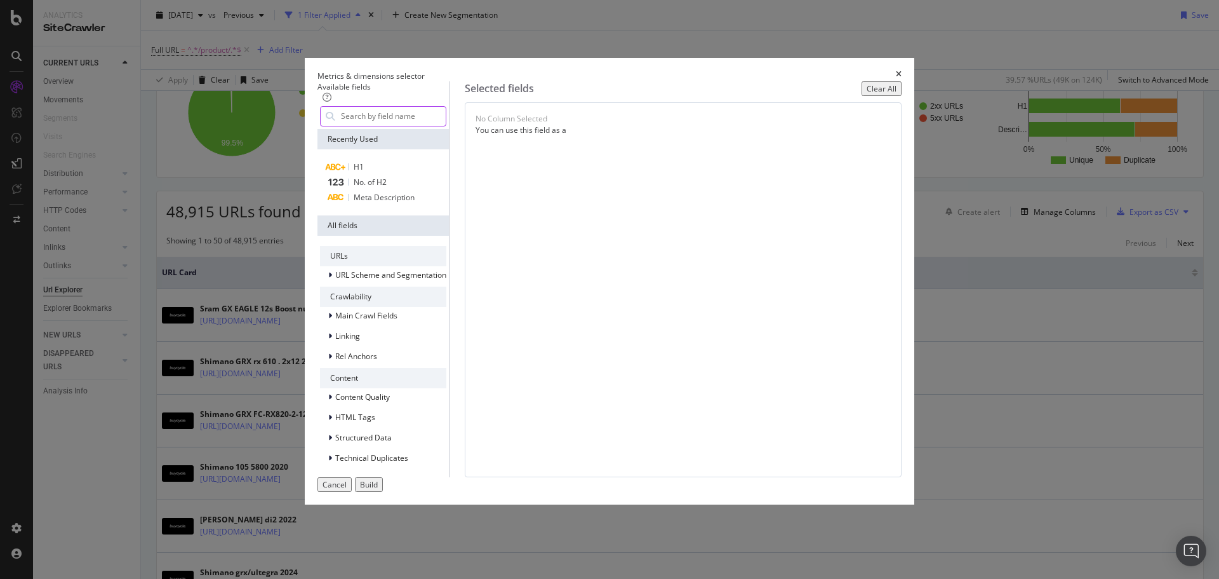
click at [439, 126] on input "modal" at bounding box center [393, 116] width 106 height 19
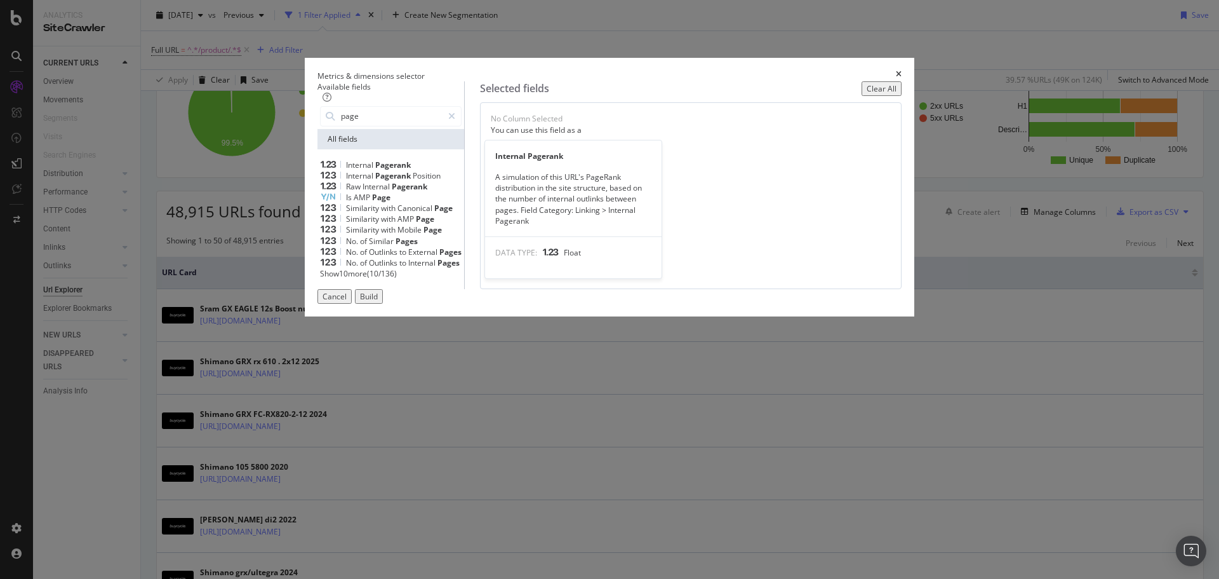
type input "page"
click at [450, 170] on div "Internal Pagerank" at bounding box center [391, 164] width 142 height 11
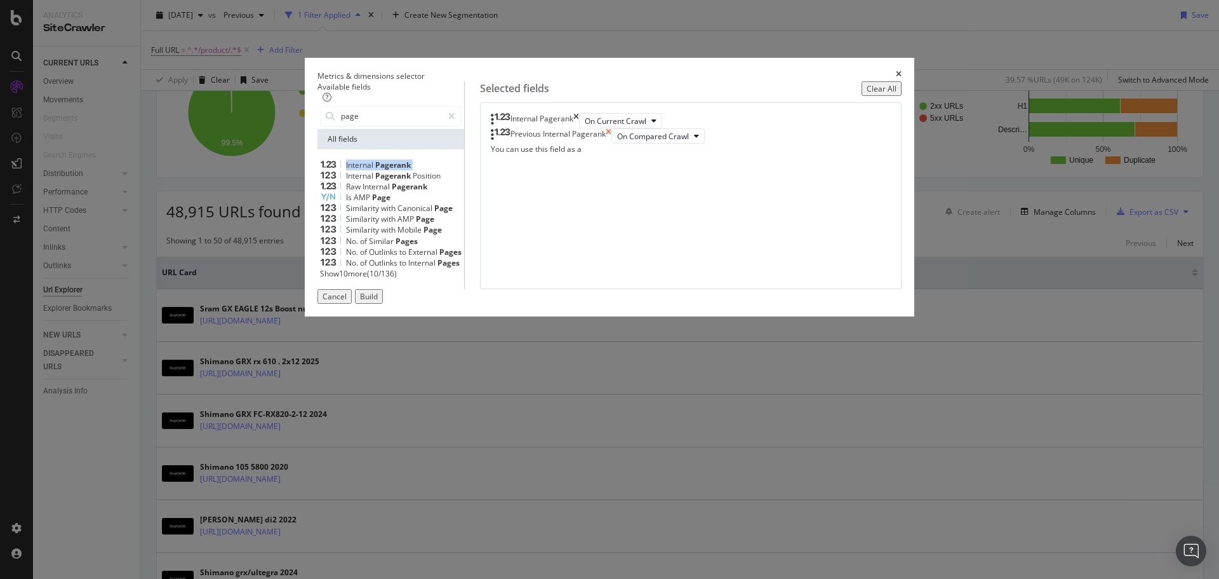
click at [612, 144] on icon "times" at bounding box center [609, 135] width 6 height 15
click at [383, 304] on button "Build" at bounding box center [369, 296] width 28 height 15
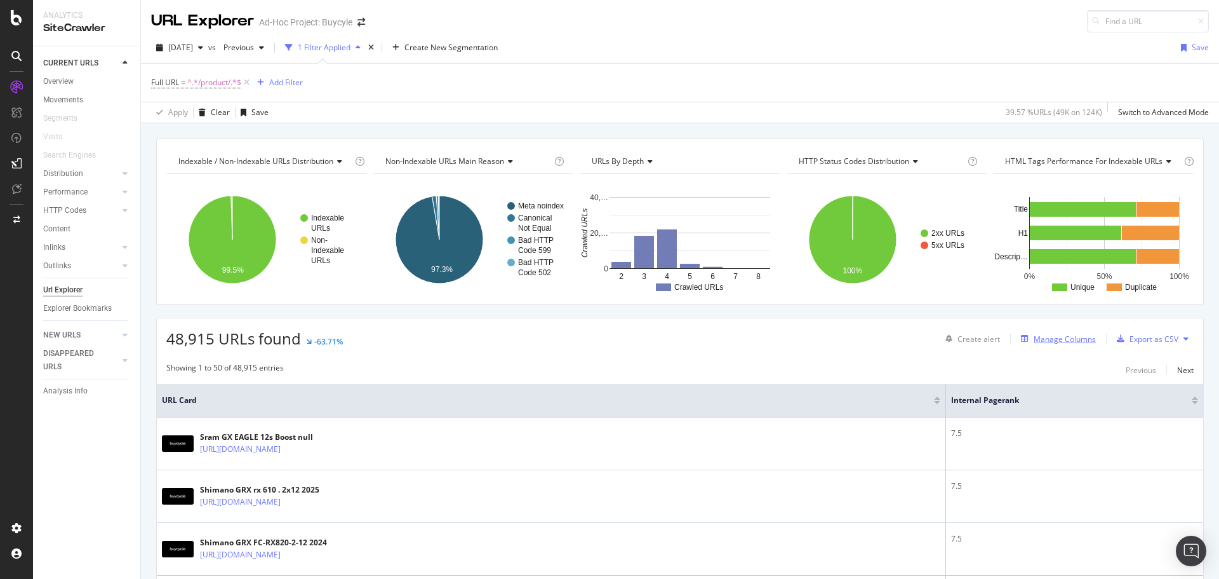
click at [1046, 335] on div "Manage Columns" at bounding box center [1065, 338] width 62 height 11
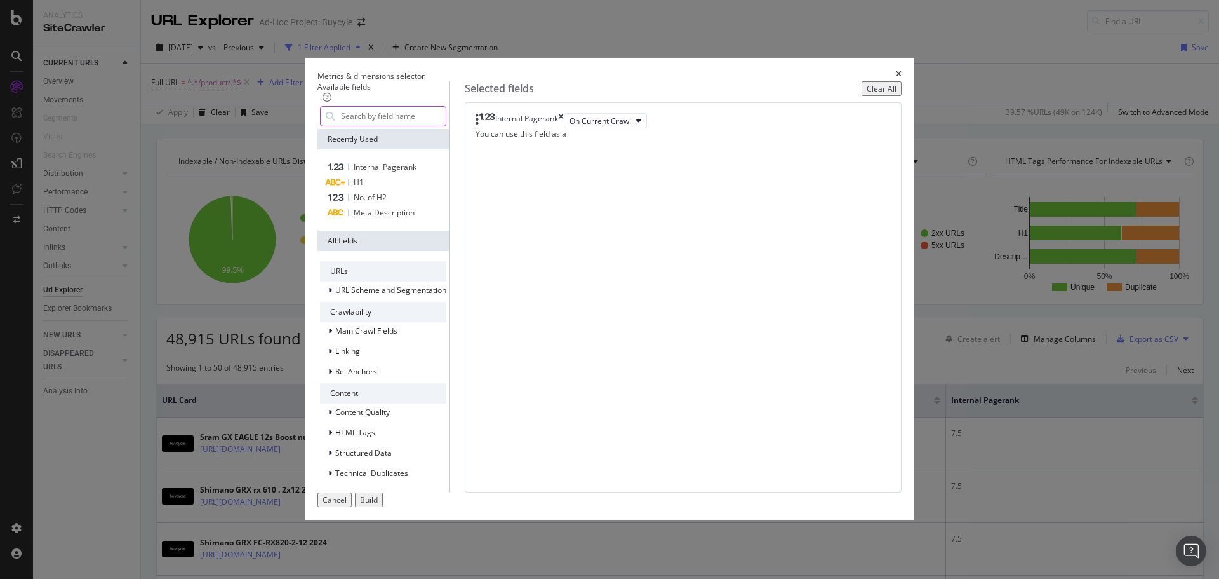
click at [431, 126] on input "modal" at bounding box center [393, 116] width 106 height 19
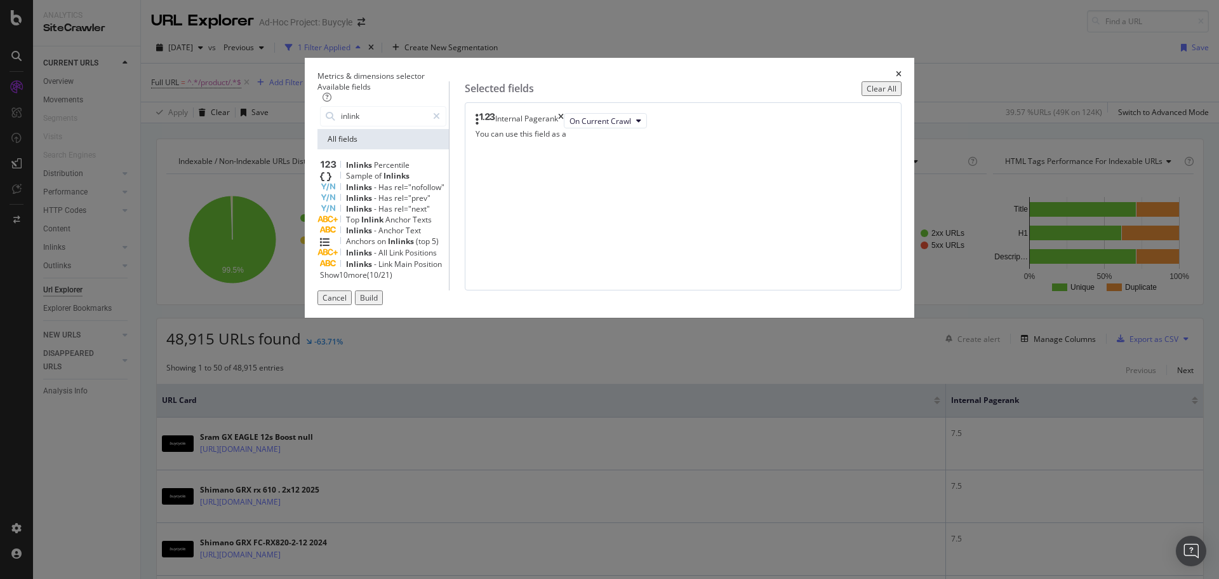
type input "inlink"
click at [367, 280] on span "Show 10 more" at bounding box center [343, 274] width 47 height 11
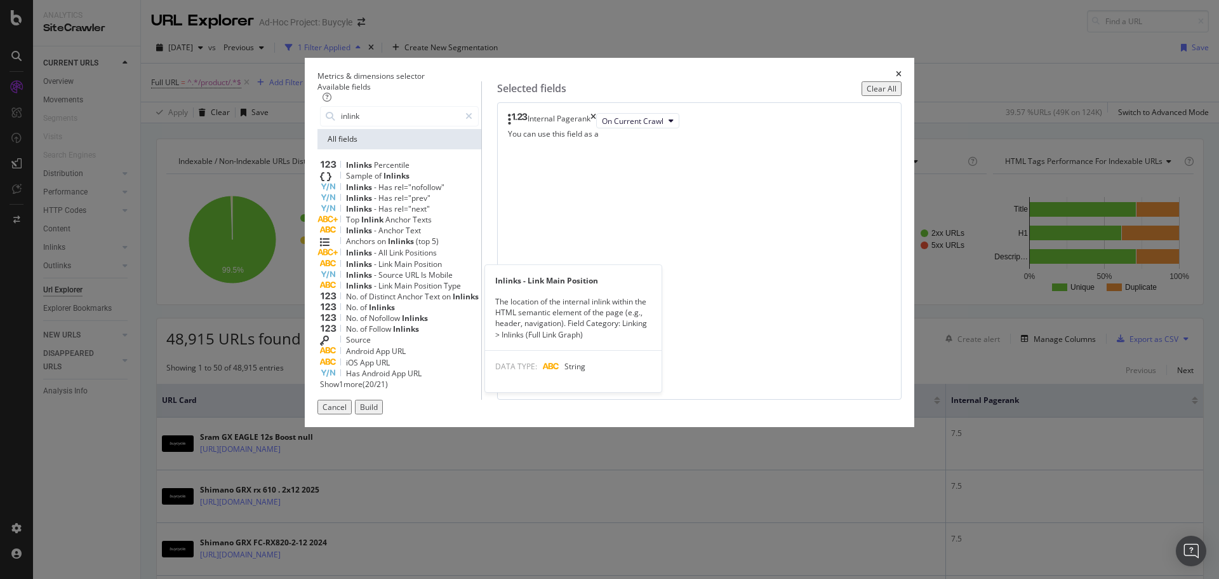
scroll to position [23, 0]
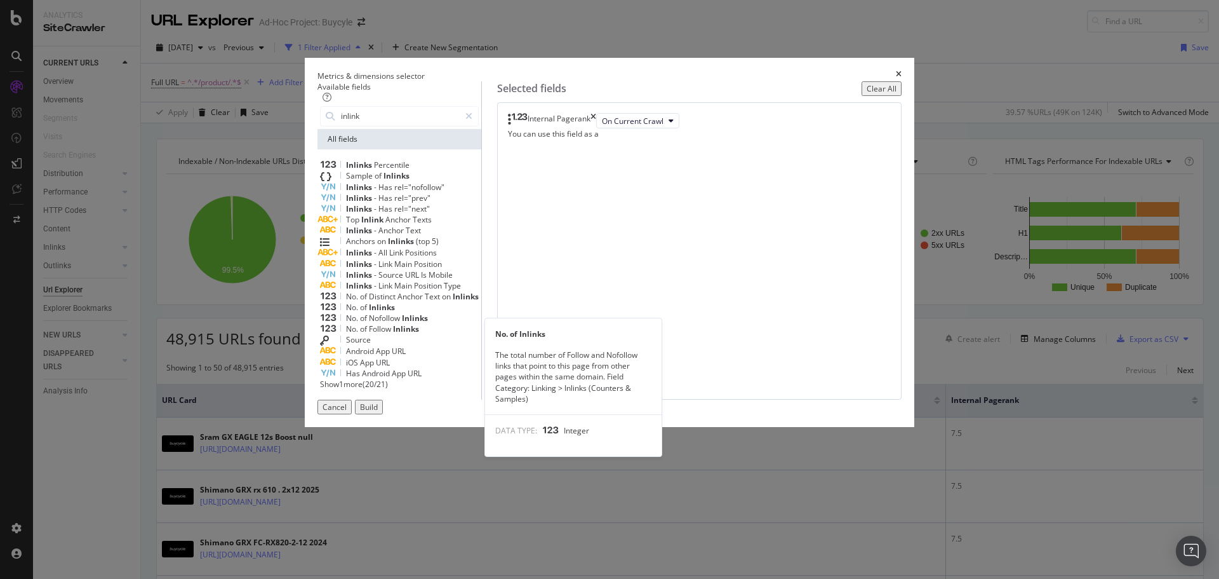
click at [395, 312] on span "Inlinks" at bounding box center [382, 307] width 26 height 11
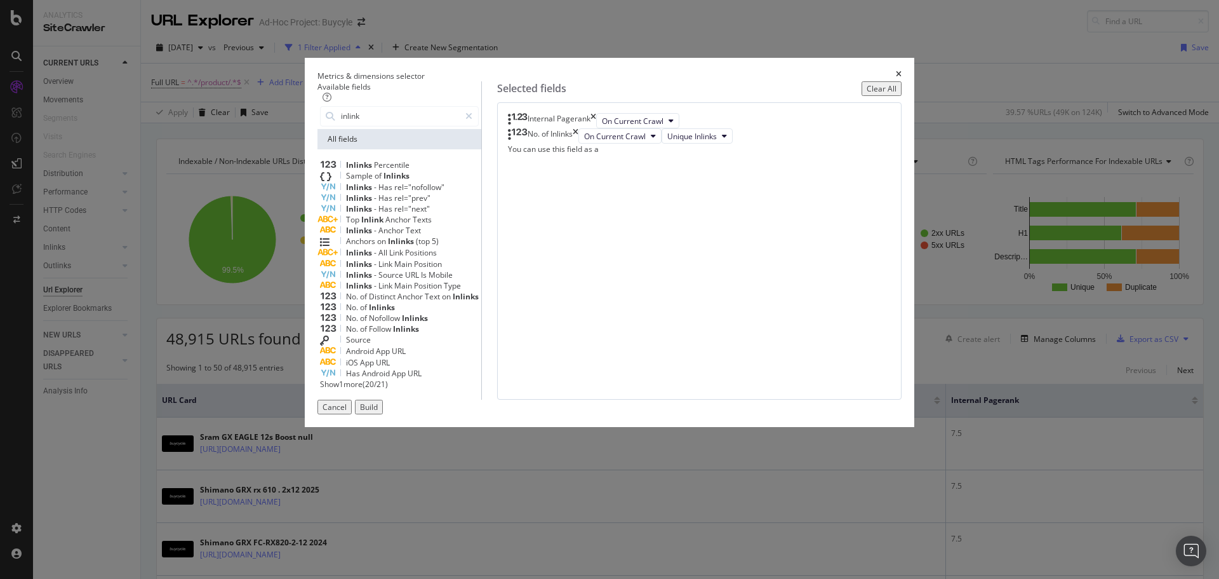
click at [378, 412] on div "Build" at bounding box center [369, 406] width 18 height 11
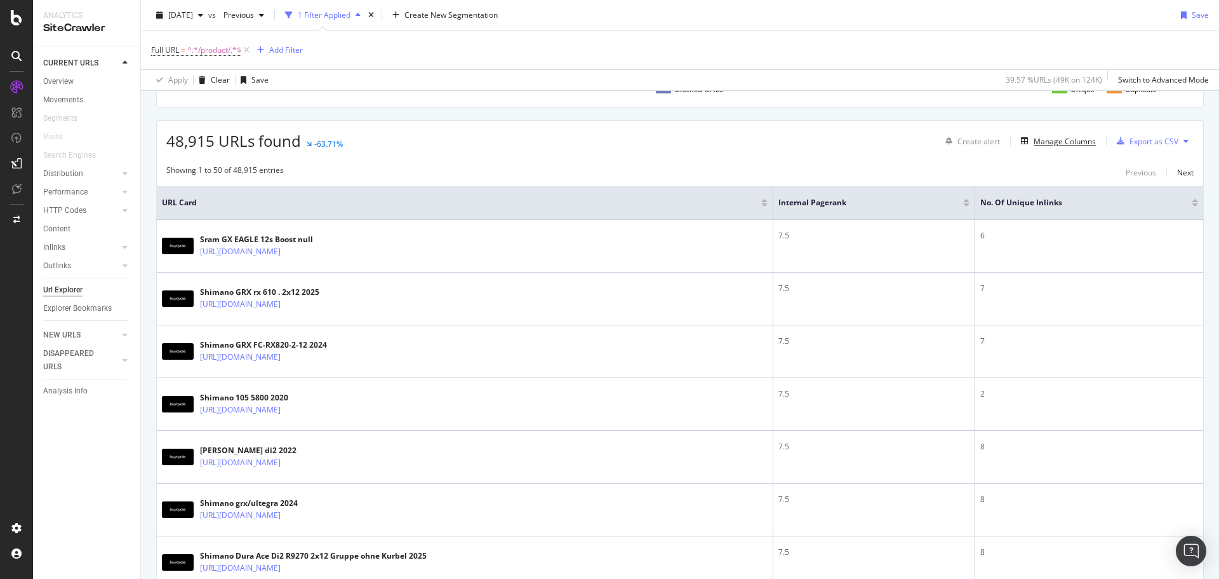
scroll to position [134, 0]
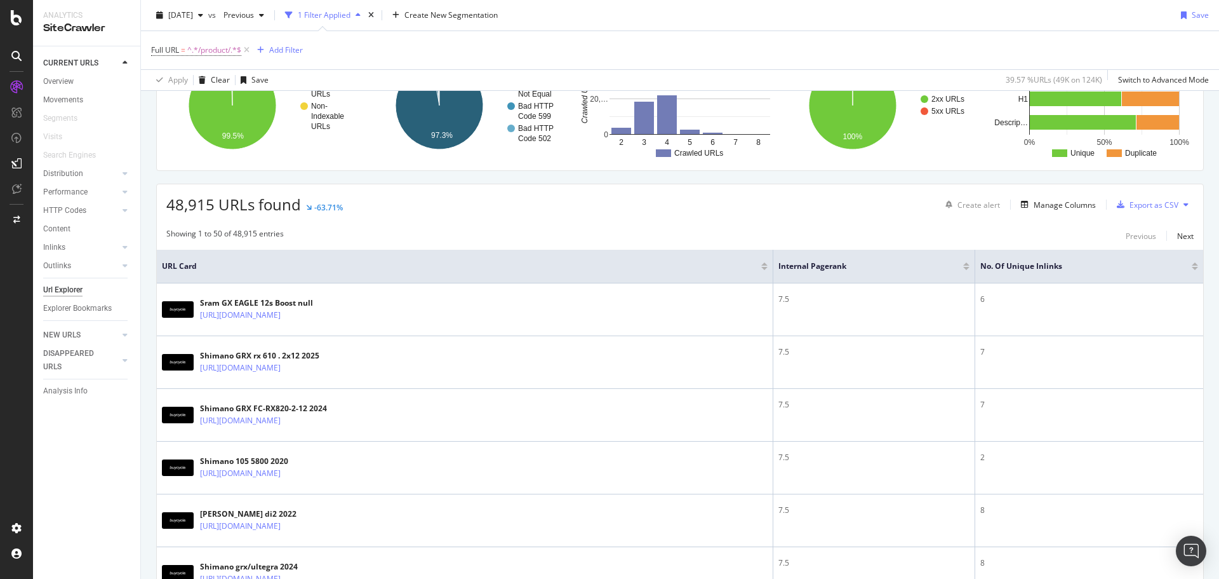
click at [1192, 263] on div at bounding box center [1195, 263] width 6 height 3
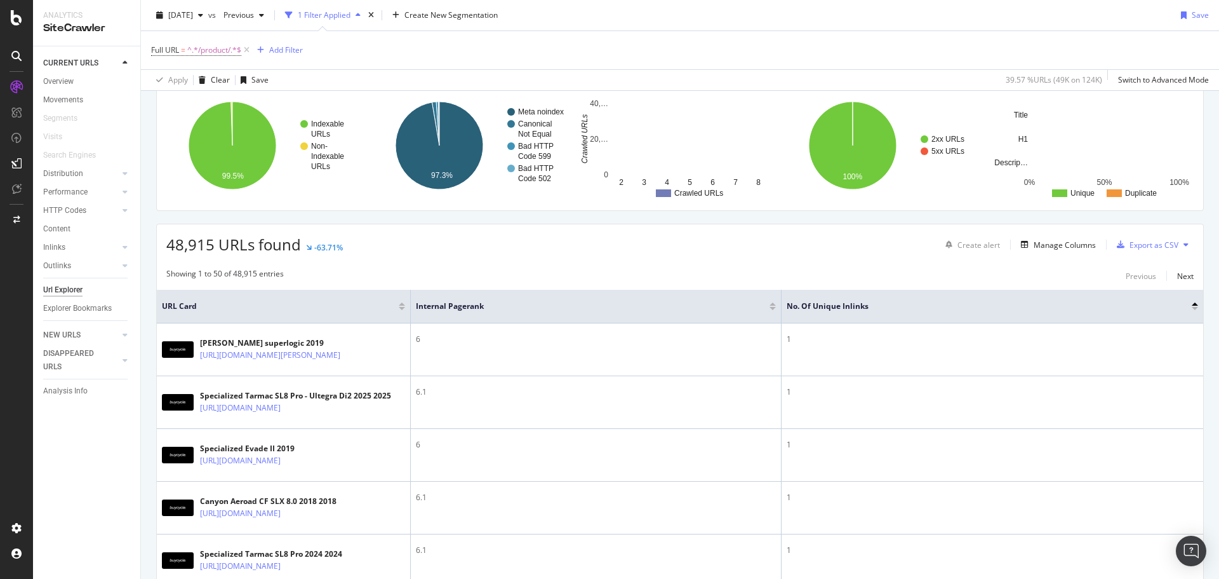
scroll to position [64, 0]
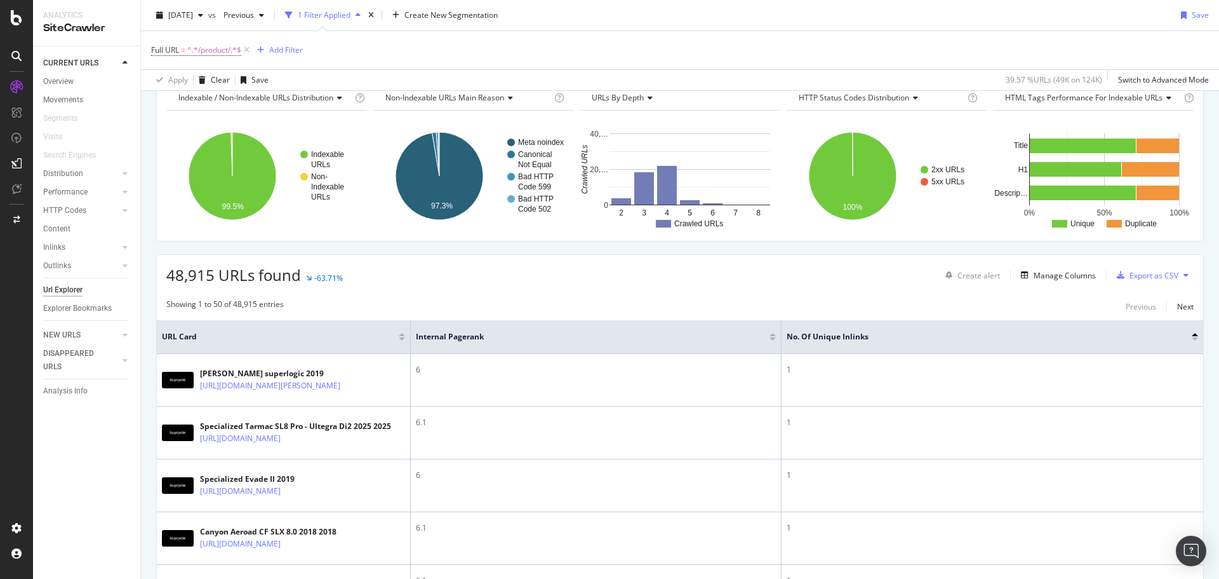
click at [1192, 340] on div at bounding box center [1195, 338] width 6 height 3
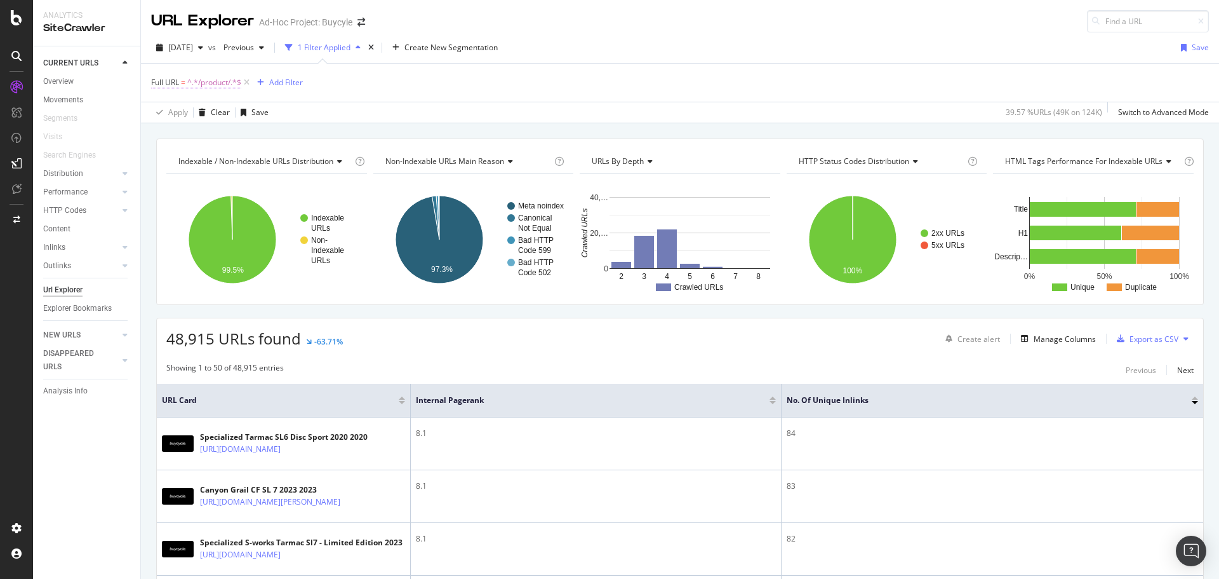
click at [221, 84] on span "^.*/product/.*$" at bounding box center [214, 83] width 54 height 18
type input "/shop/brands"
click at [298, 160] on div "Apply" at bounding box center [292, 162] width 20 height 11
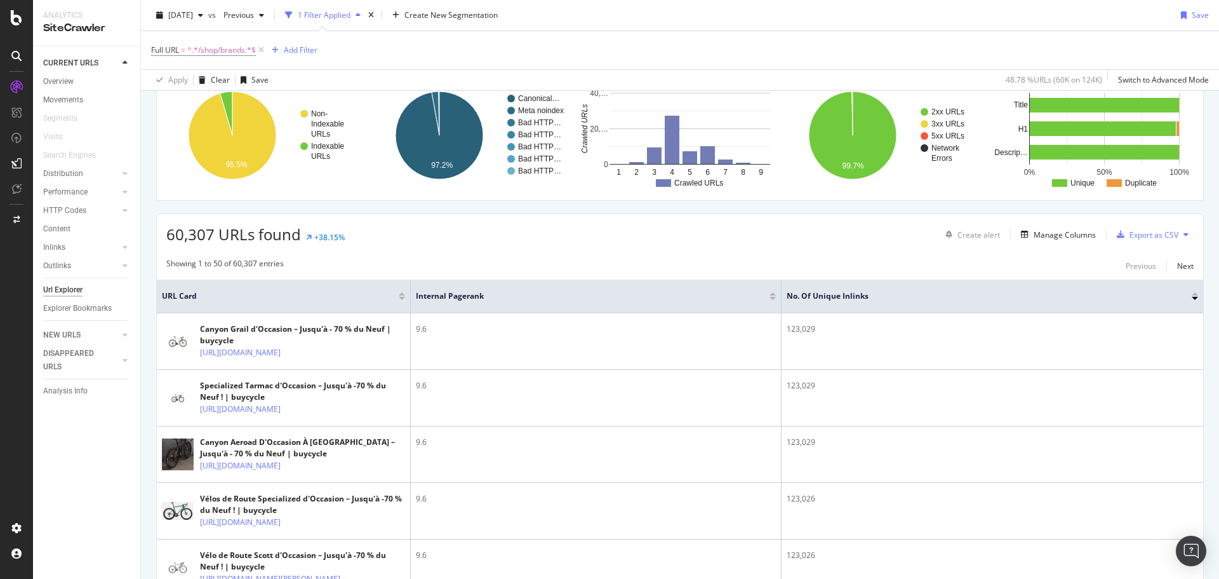
scroll to position [104, 0]
click at [1192, 295] on div at bounding box center [1195, 294] width 6 height 3
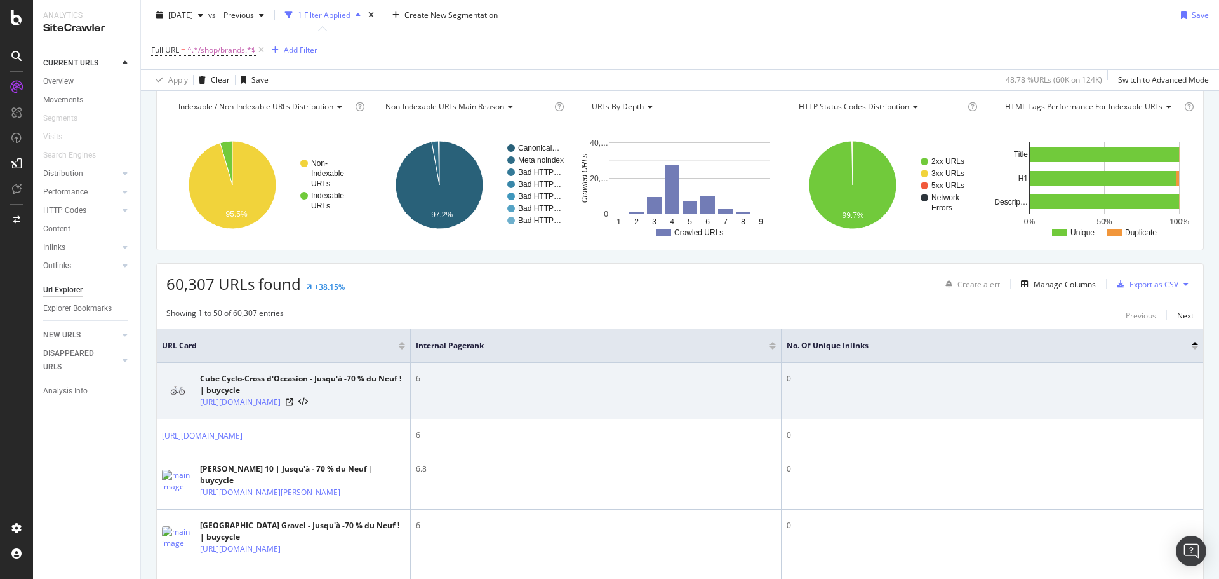
scroll to position [127, 0]
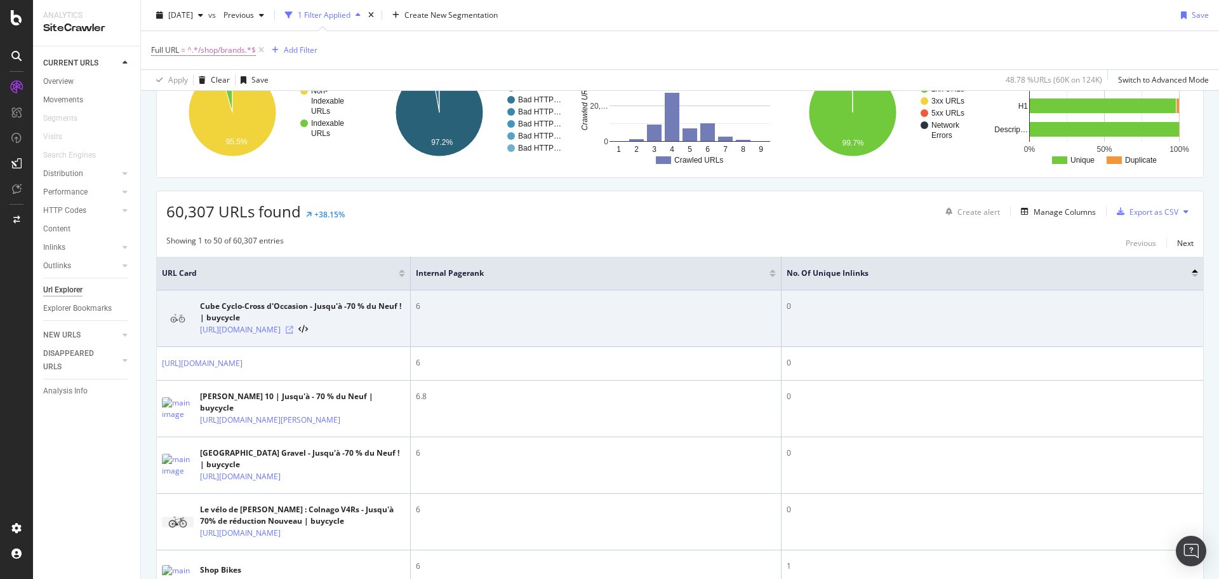
click at [293, 333] on icon at bounding box center [290, 330] width 8 height 8
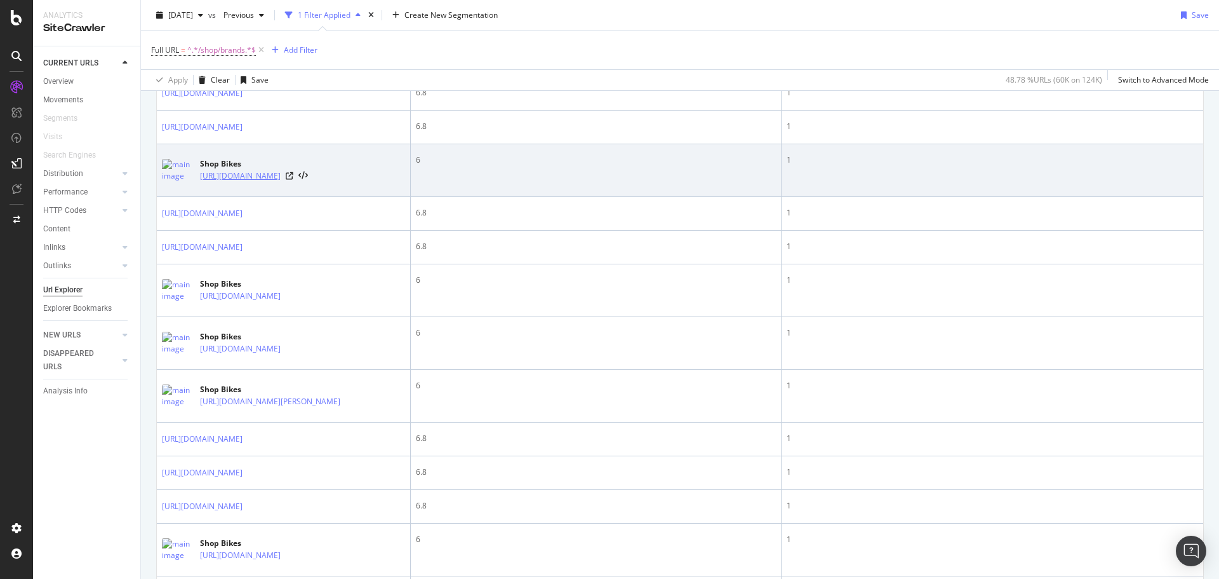
scroll to position [699, 0]
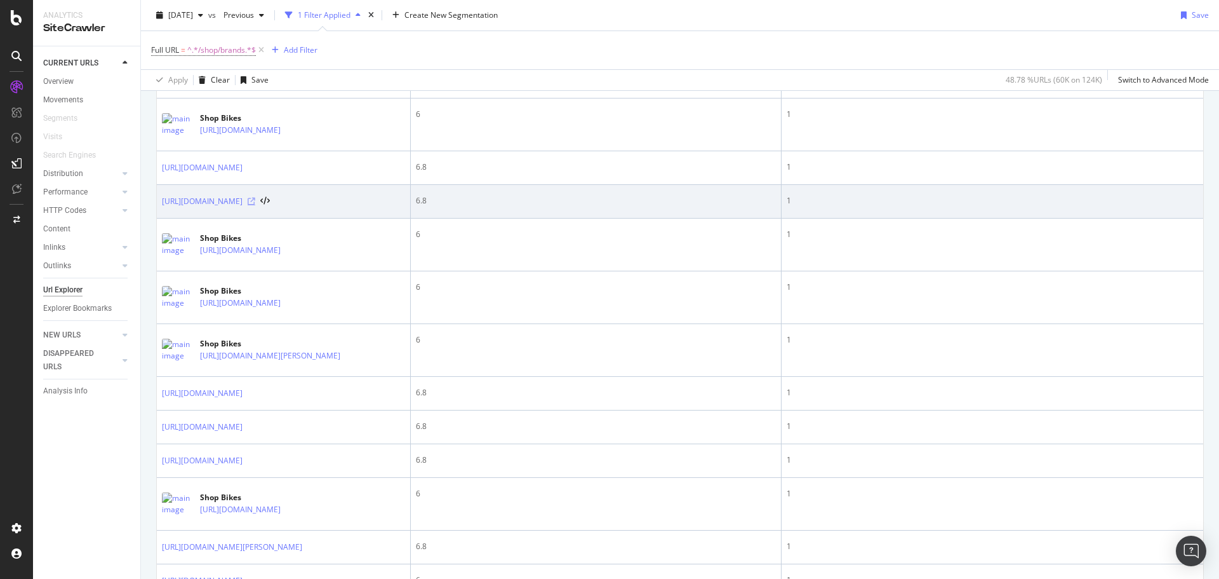
click at [255, 205] on icon at bounding box center [252, 202] width 8 height 8
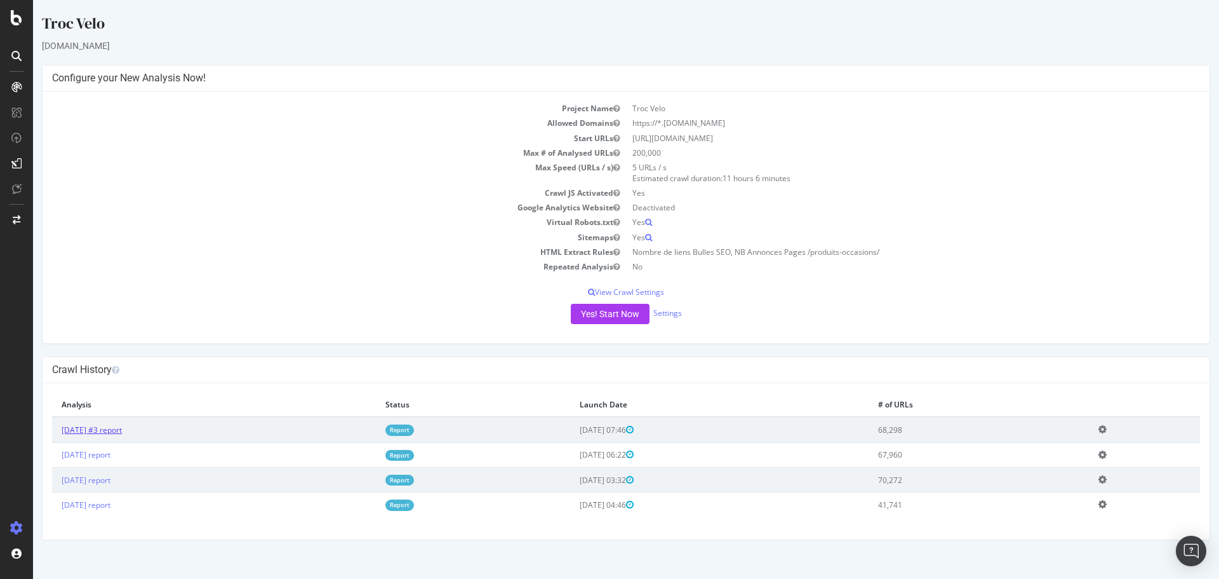
click at [117, 432] on link "[DATE] #3 report" at bounding box center [92, 429] width 60 height 11
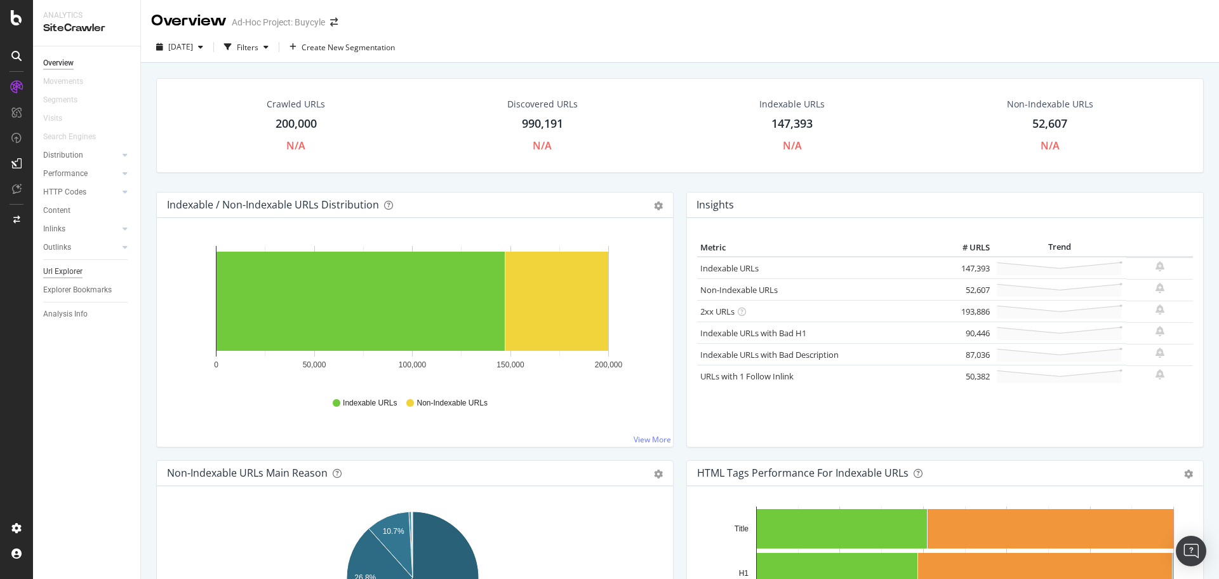
click at [74, 274] on div "Url Explorer" at bounding box center [62, 271] width 39 height 13
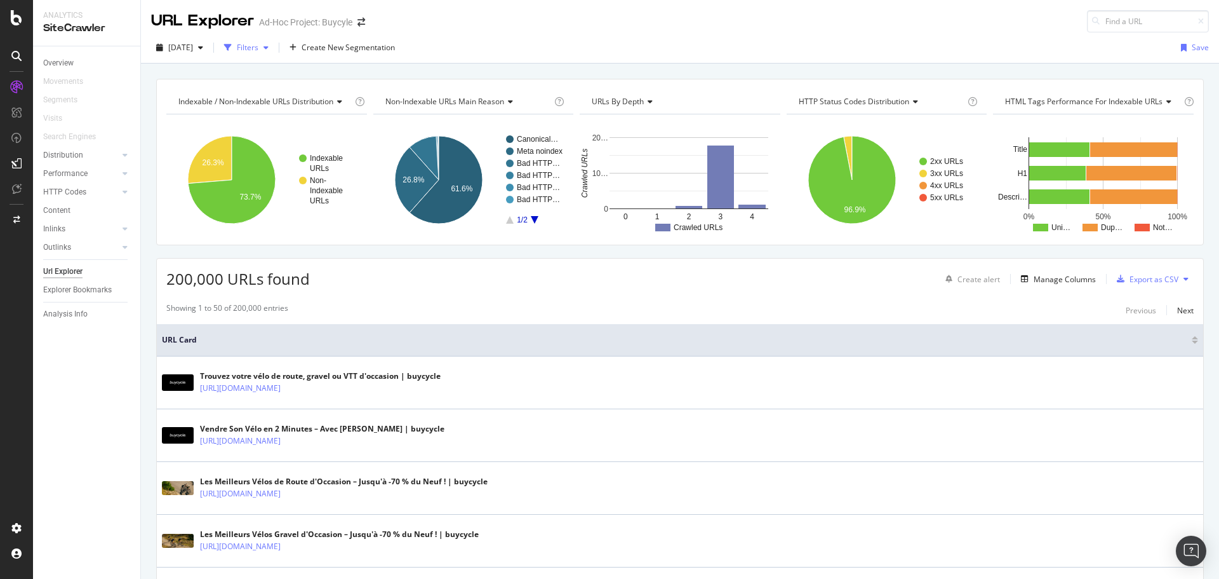
click at [274, 51] on div "button" at bounding box center [265, 48] width 15 height 8
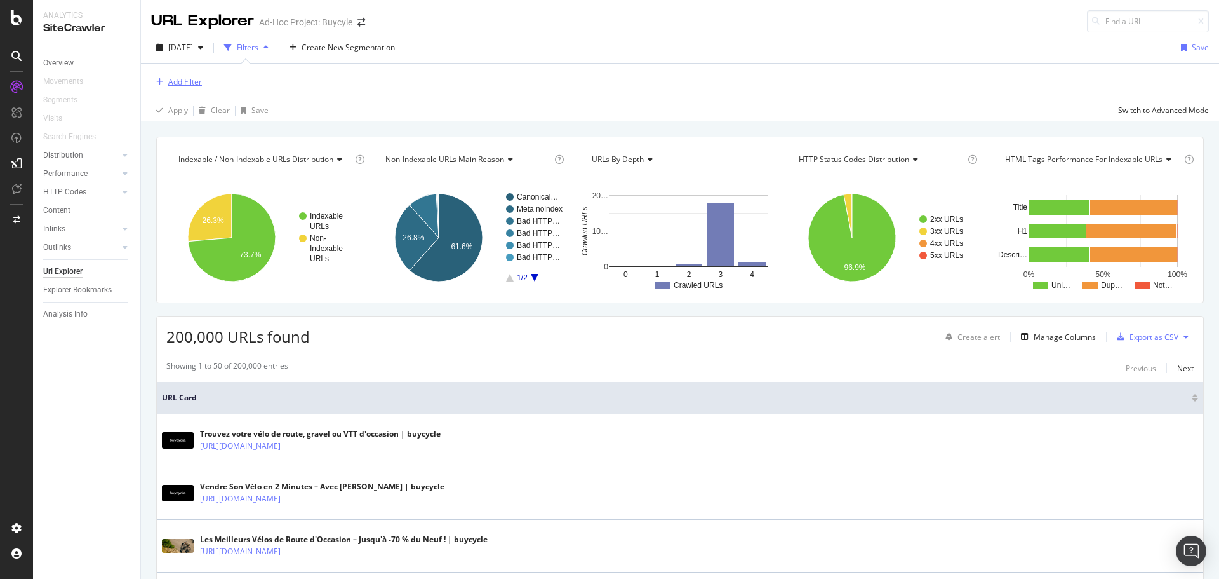
click at [185, 81] on div "Add Filter" at bounding box center [185, 81] width 34 height 11
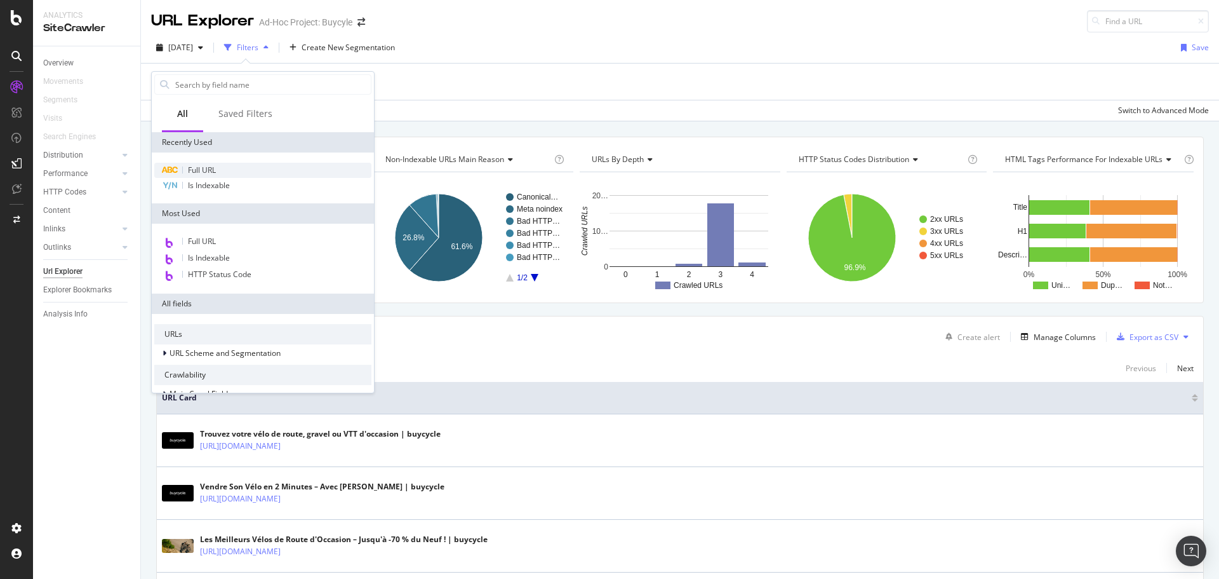
click at [199, 165] on span "Full URL" at bounding box center [202, 169] width 28 height 11
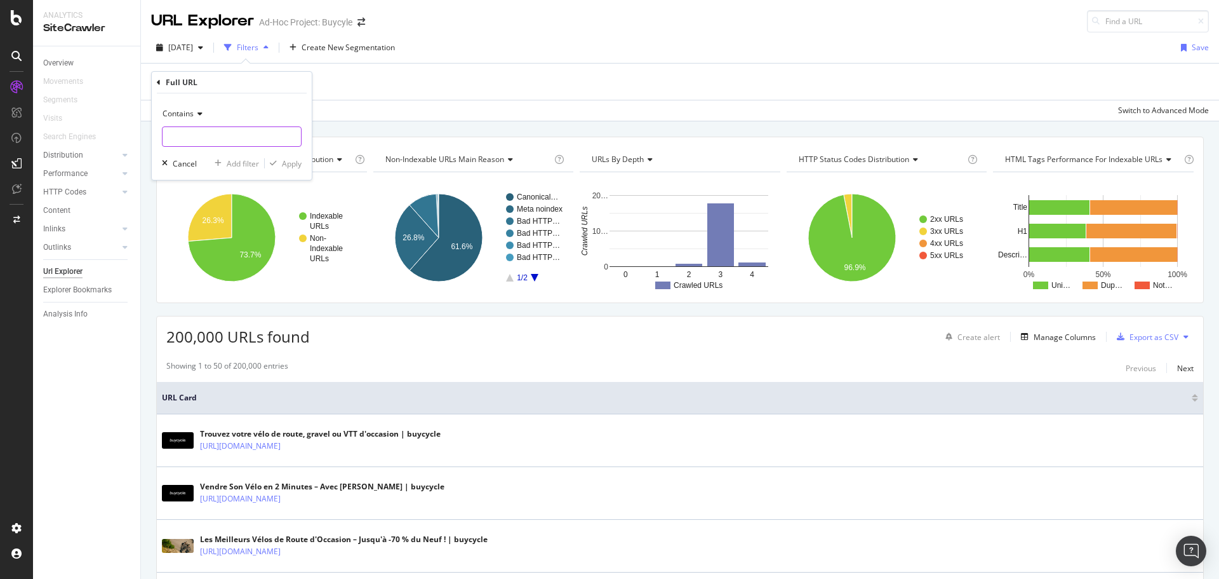
click at [200, 142] on input "text" at bounding box center [232, 136] width 138 height 20
paste input "/seller-profile/"
type input "/seller-profile/"
click at [286, 161] on div "Apply" at bounding box center [292, 163] width 20 height 11
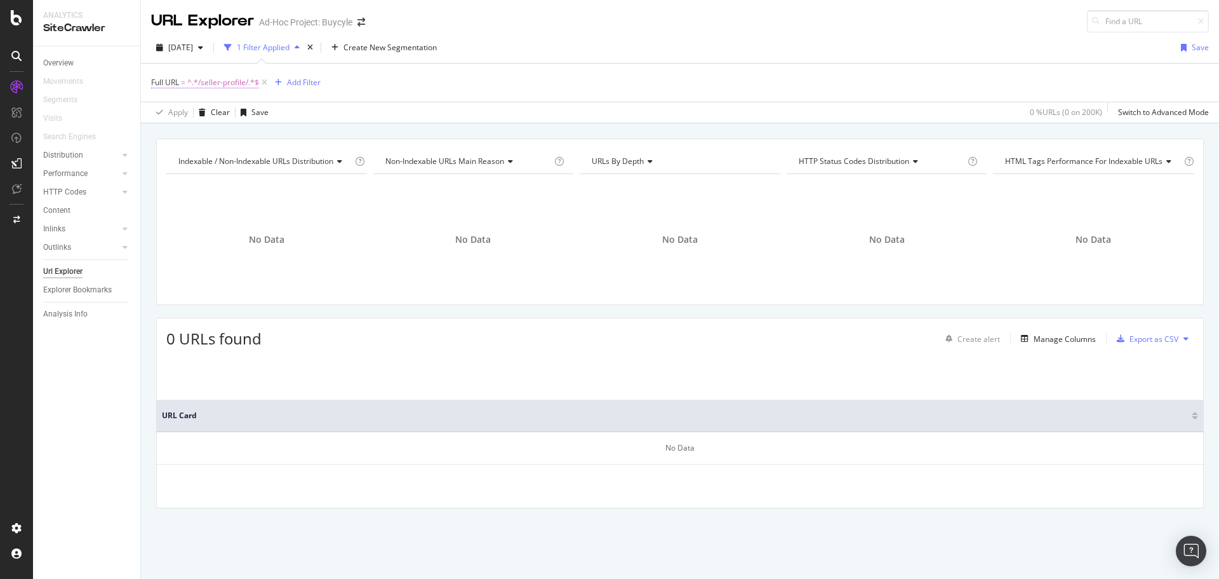
click at [208, 80] on span "^.*/seller-profile/.*$" at bounding box center [223, 83] width 72 height 18
click at [238, 127] on input "/seller-profile/" at bounding box center [223, 135] width 120 height 20
paste input "booking"
type input "/booking/"
click at [287, 166] on div "Apply" at bounding box center [292, 162] width 20 height 11
